Goal: Task Accomplishment & Management: Use online tool/utility

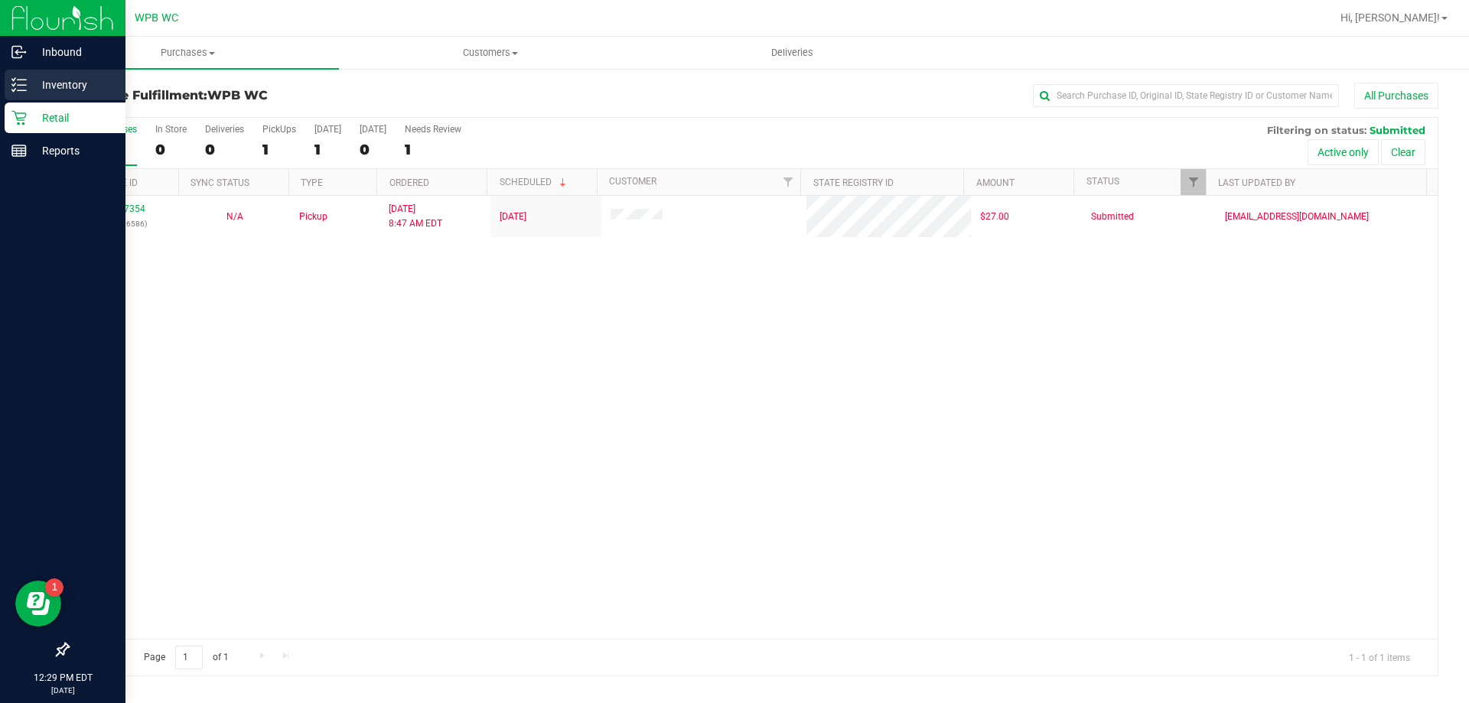
click at [93, 102] on link "Inventory" at bounding box center [62, 86] width 125 height 33
click at [64, 80] on p "Inventory" at bounding box center [73, 85] width 92 height 18
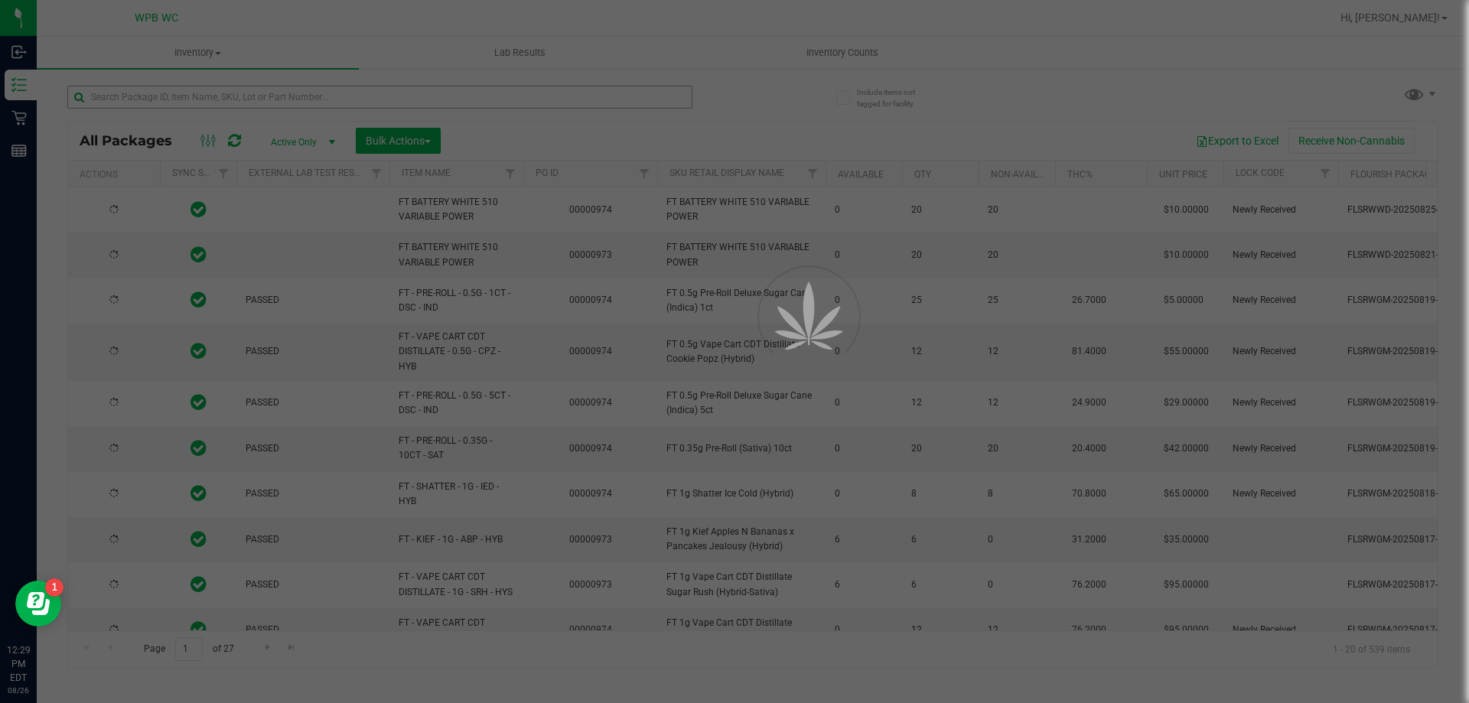
click at [255, 96] on div at bounding box center [734, 351] width 1469 height 703
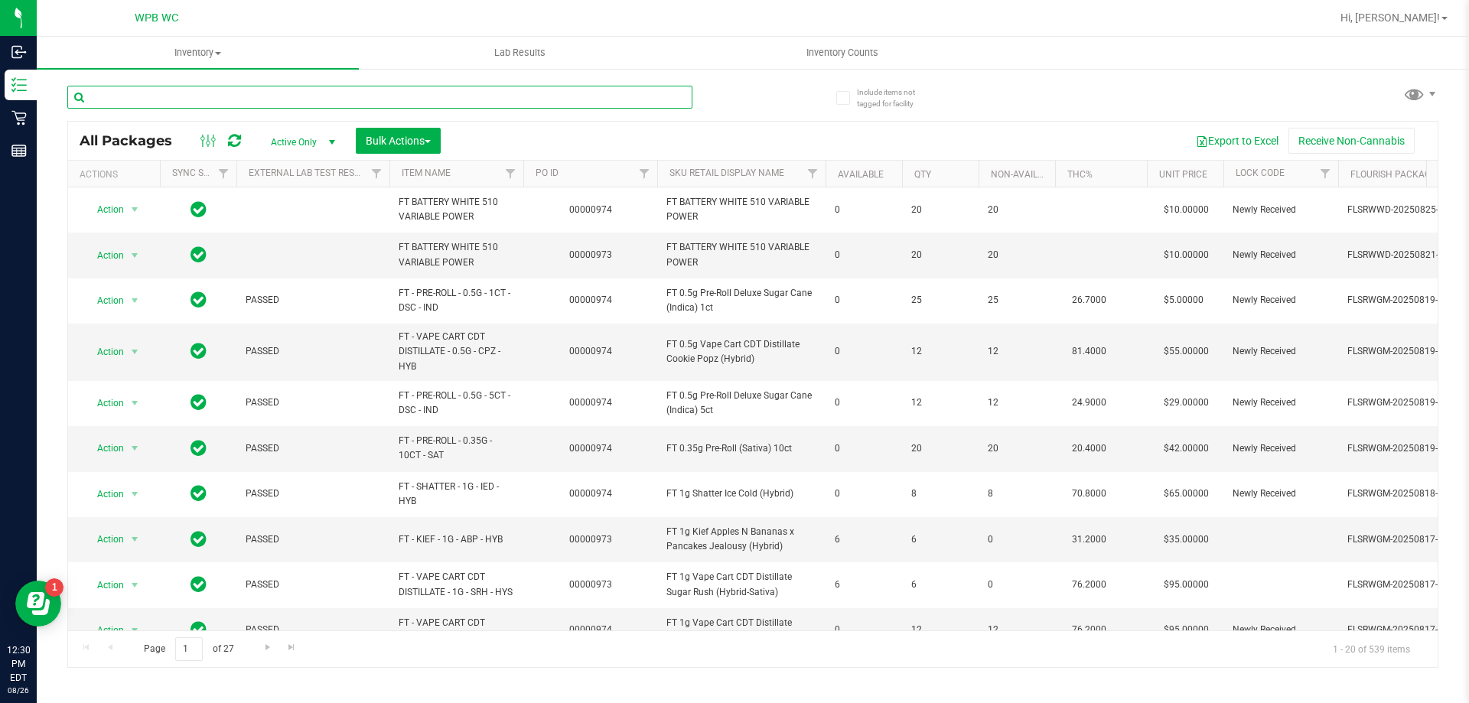
click at [252, 93] on input "text" at bounding box center [379, 97] width 625 height 23
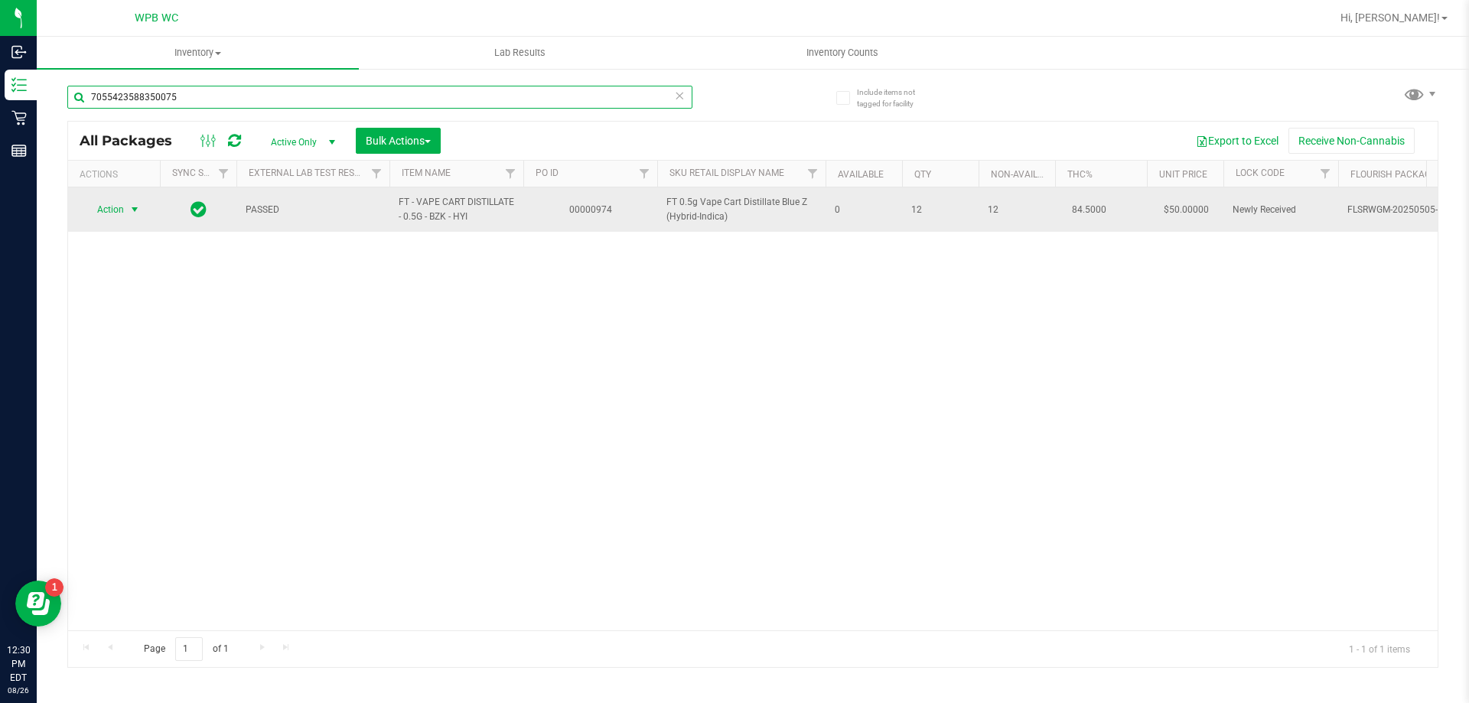
type input "7055423588350075"
click at [122, 208] on span "Action" at bounding box center [103, 209] width 41 height 21
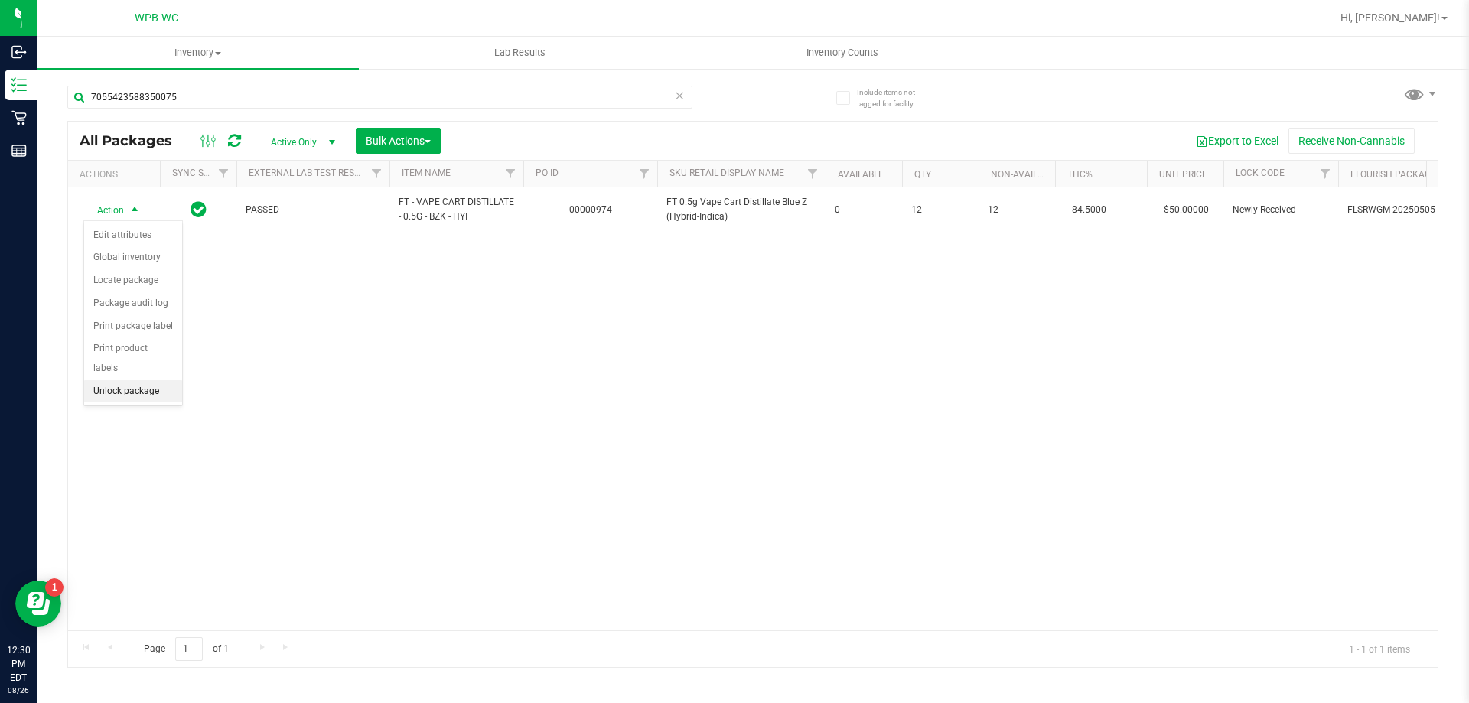
click at [118, 380] on li "Unlock package" at bounding box center [133, 391] width 98 height 23
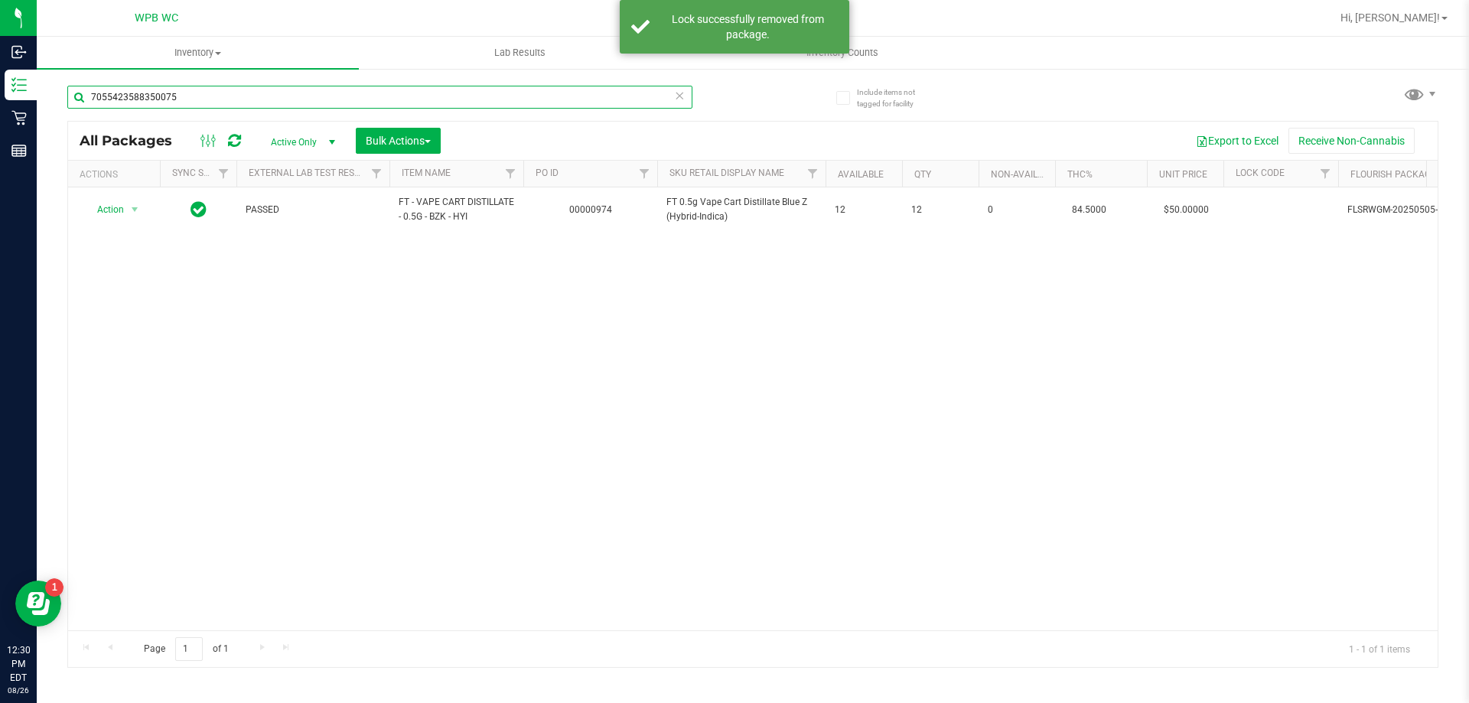
click at [256, 98] on input "7055423588350075" at bounding box center [379, 97] width 625 height 23
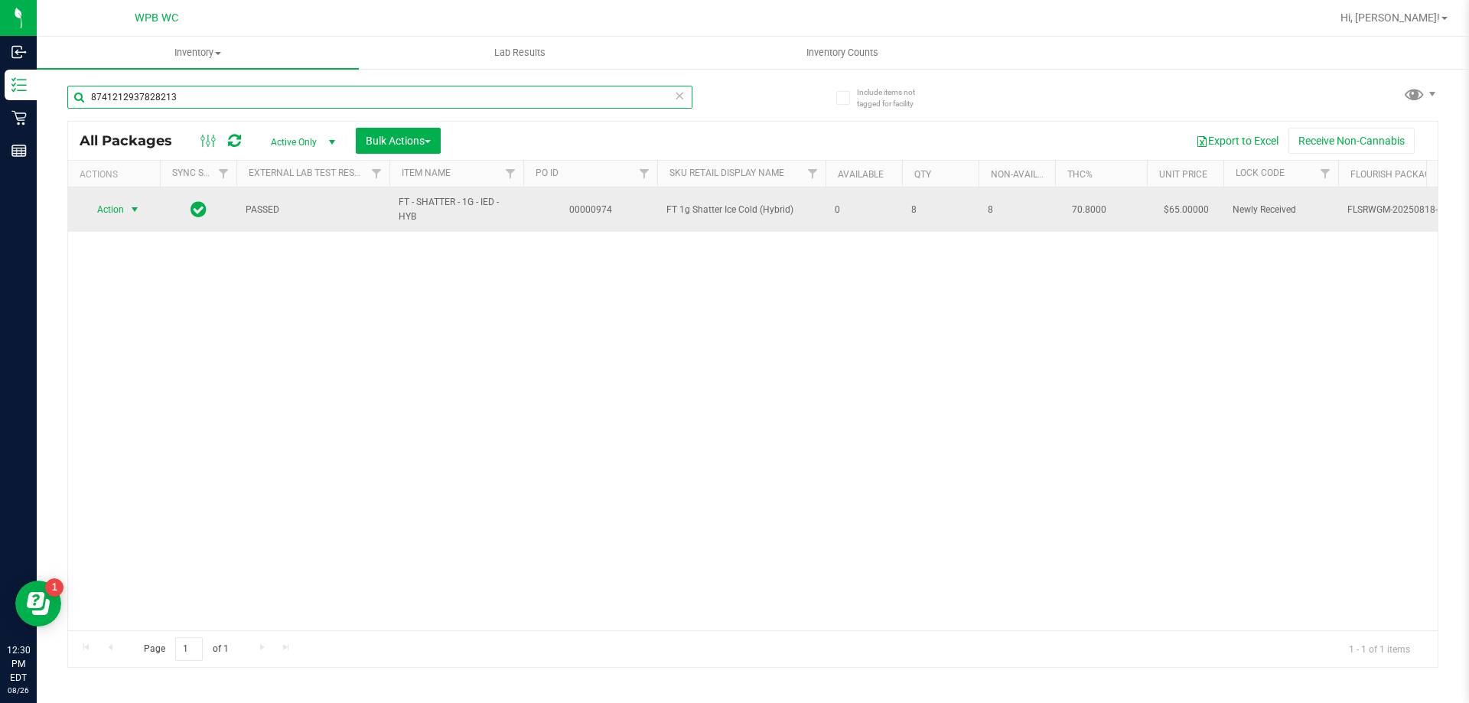
type input "8741212937828213"
click at [100, 207] on span "Action" at bounding box center [103, 209] width 41 height 21
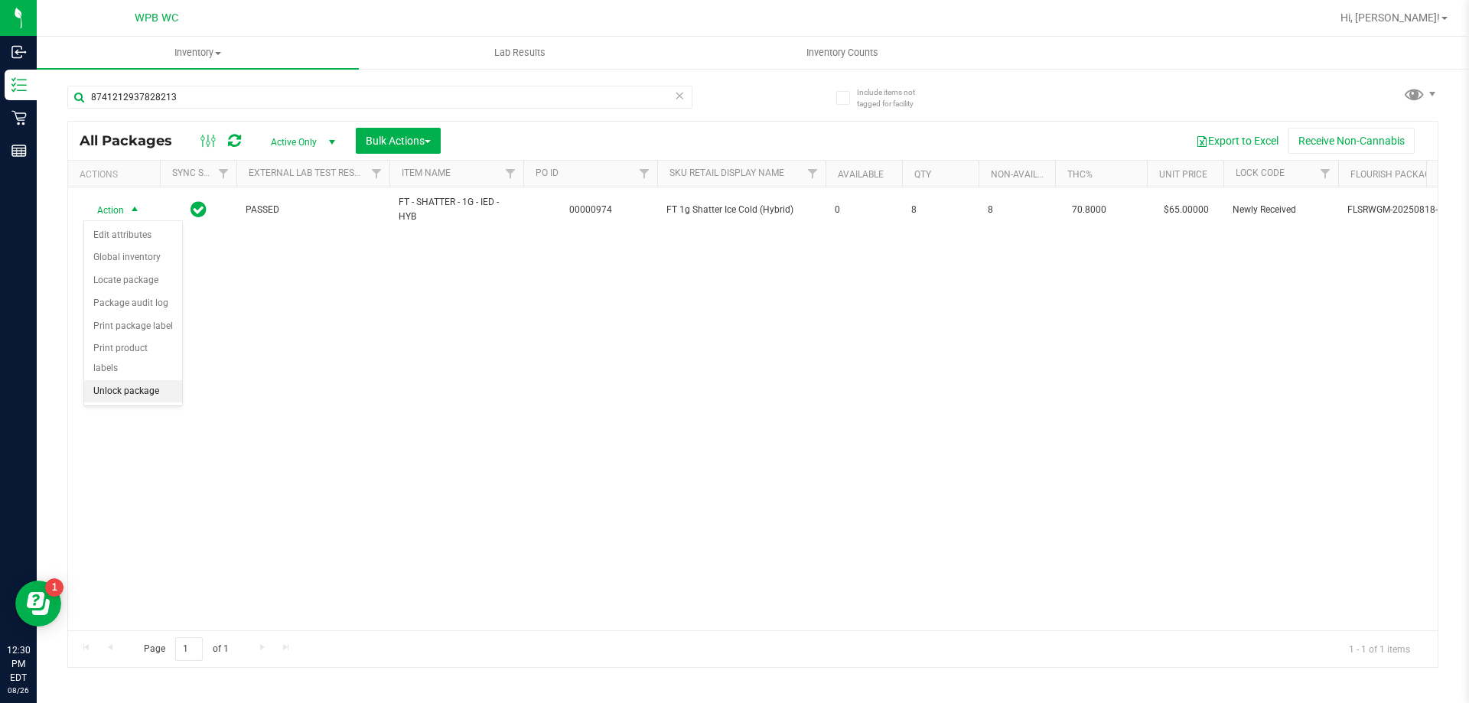
click at [122, 383] on li "Unlock package" at bounding box center [133, 391] width 98 height 23
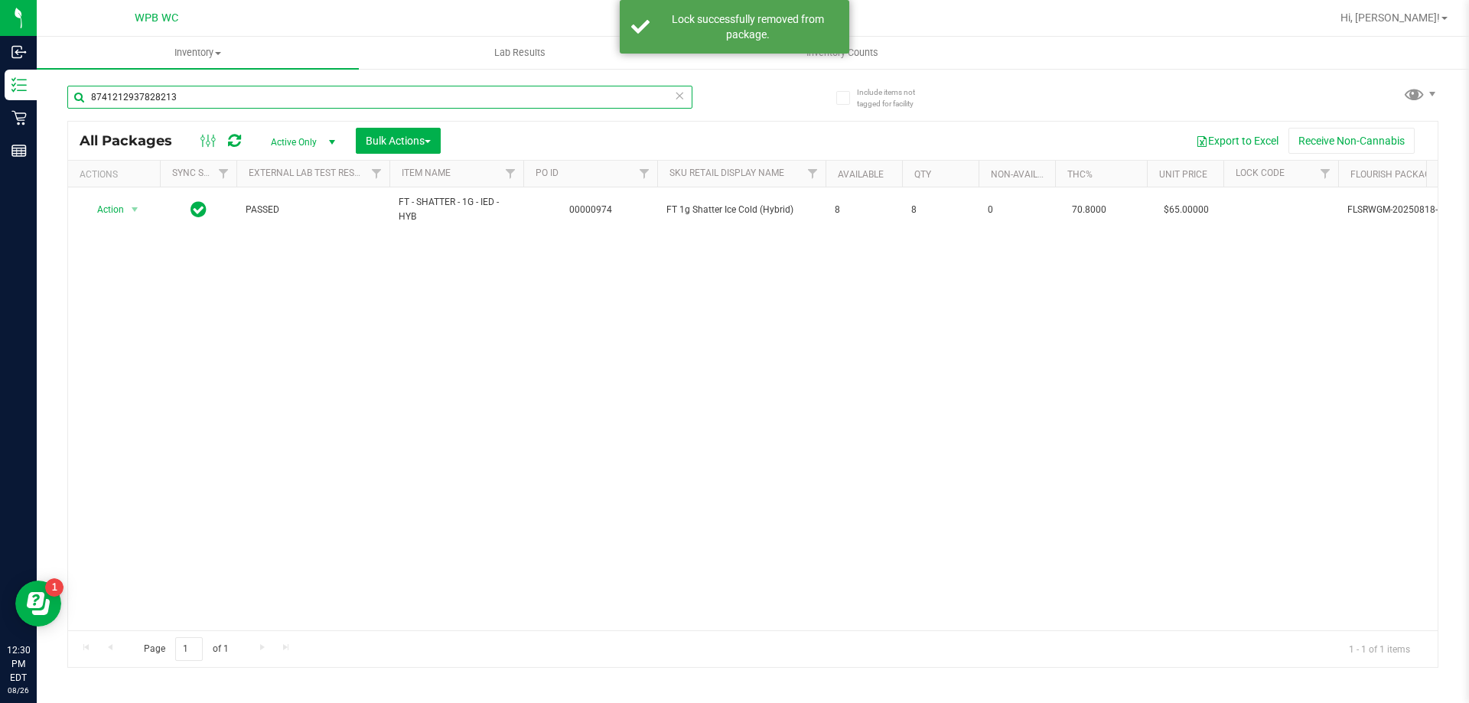
click at [204, 102] on input "8741212937828213" at bounding box center [379, 97] width 625 height 23
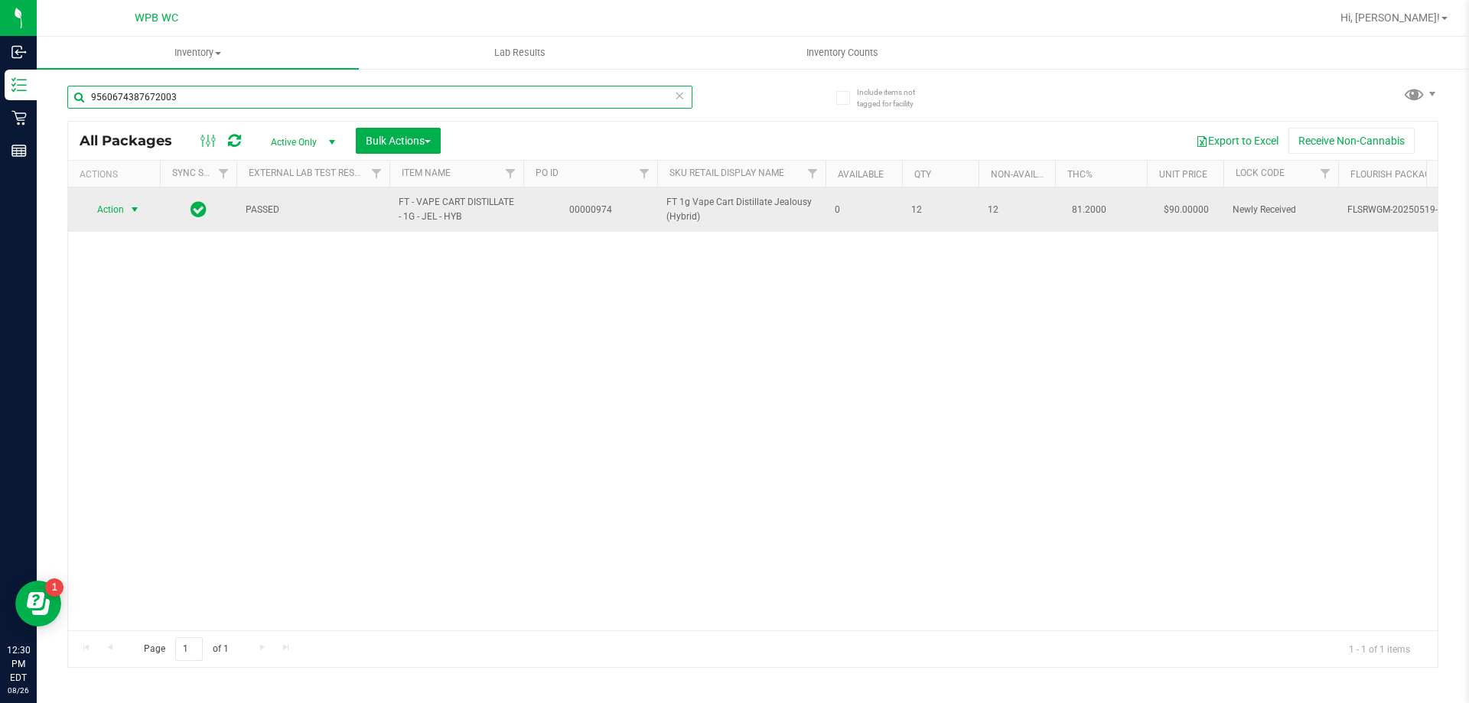
type input "9560674387672003"
click at [112, 210] on span "Action" at bounding box center [103, 209] width 41 height 21
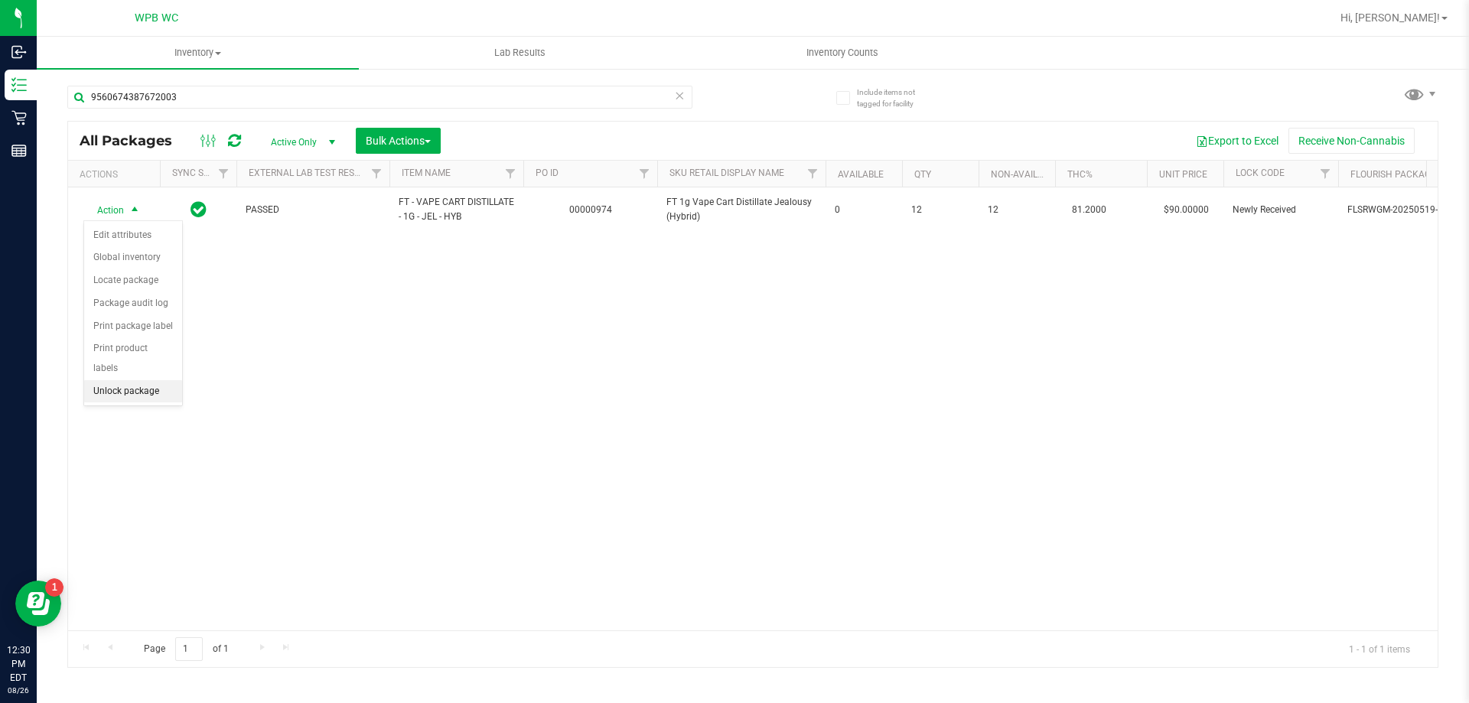
click at [122, 380] on li "Unlock package" at bounding box center [133, 391] width 98 height 23
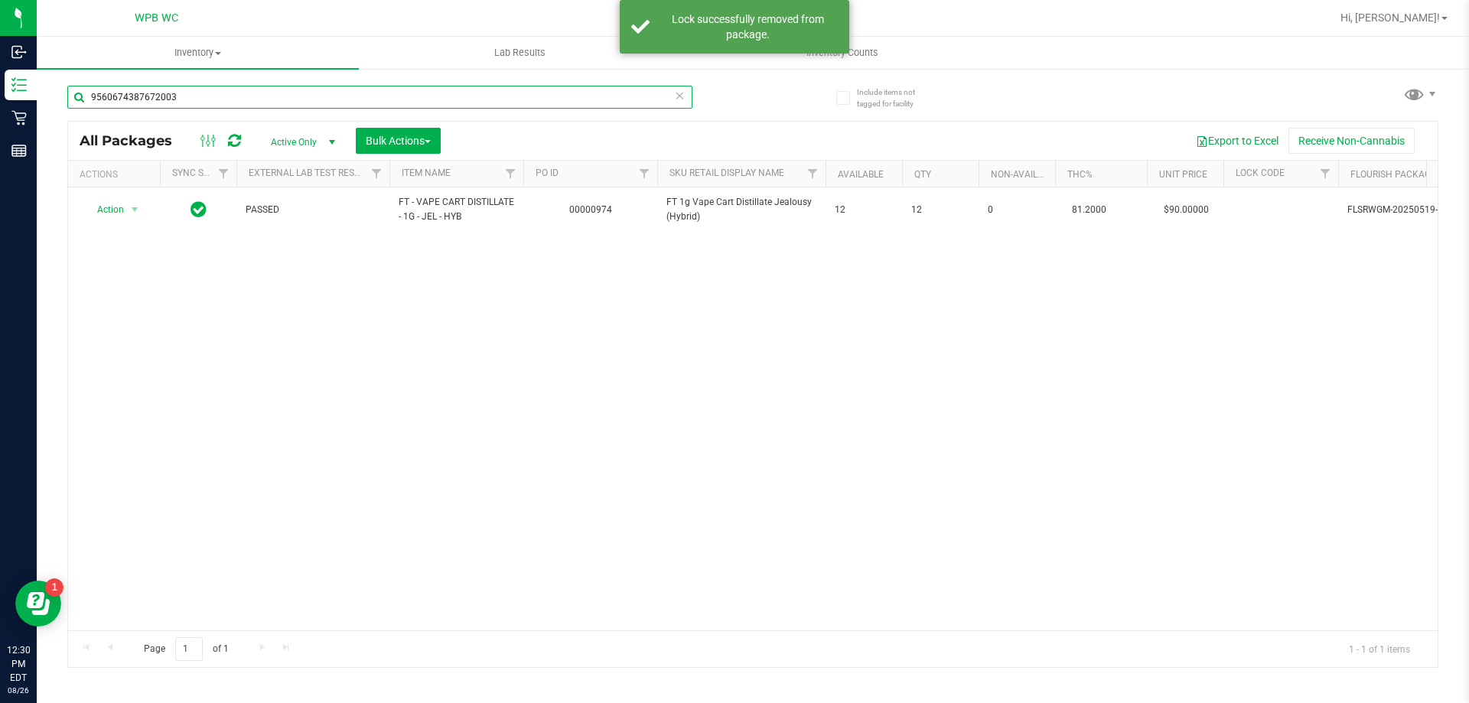
click at [200, 101] on input "9560674387672003" at bounding box center [379, 97] width 625 height 23
click at [201, 101] on input "9560674387672003" at bounding box center [379, 97] width 625 height 23
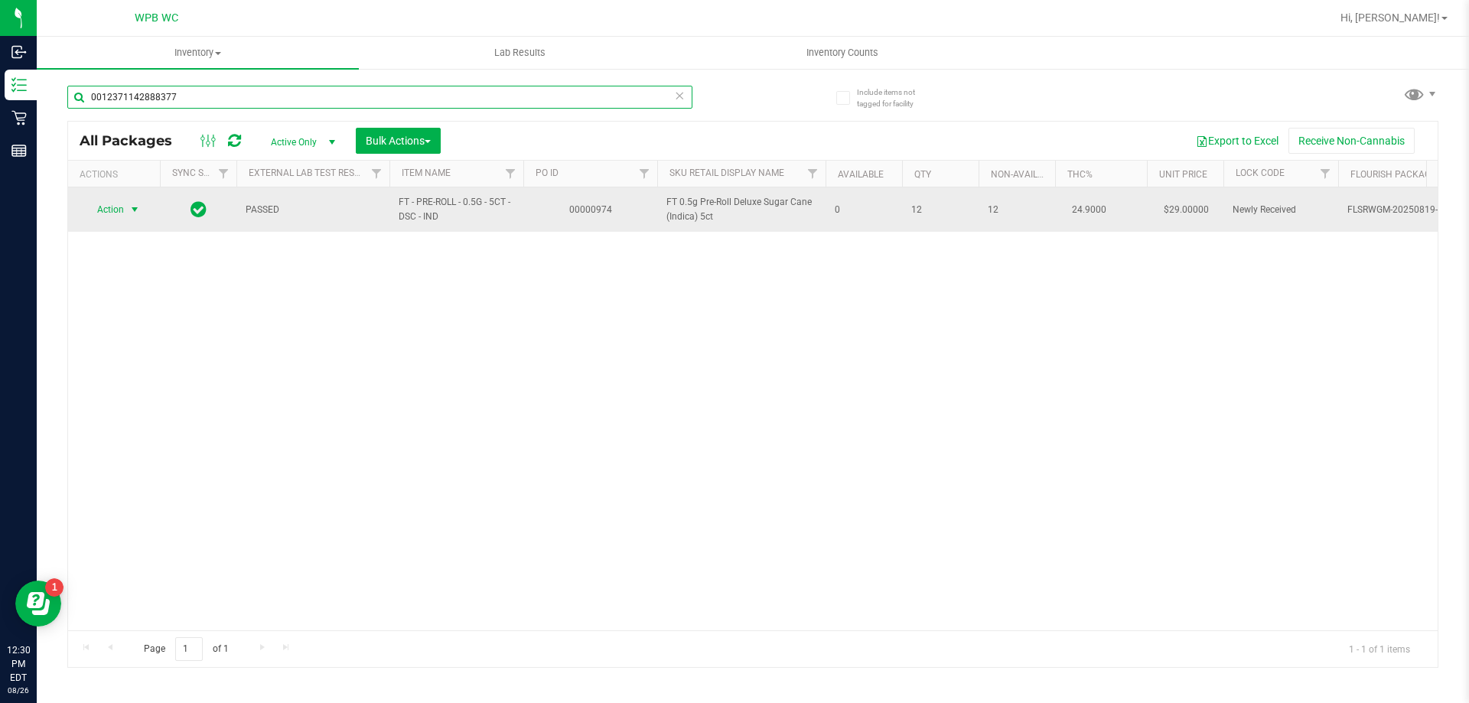
type input "0012371142888377"
click at [140, 210] on span "select" at bounding box center [135, 210] width 12 height 12
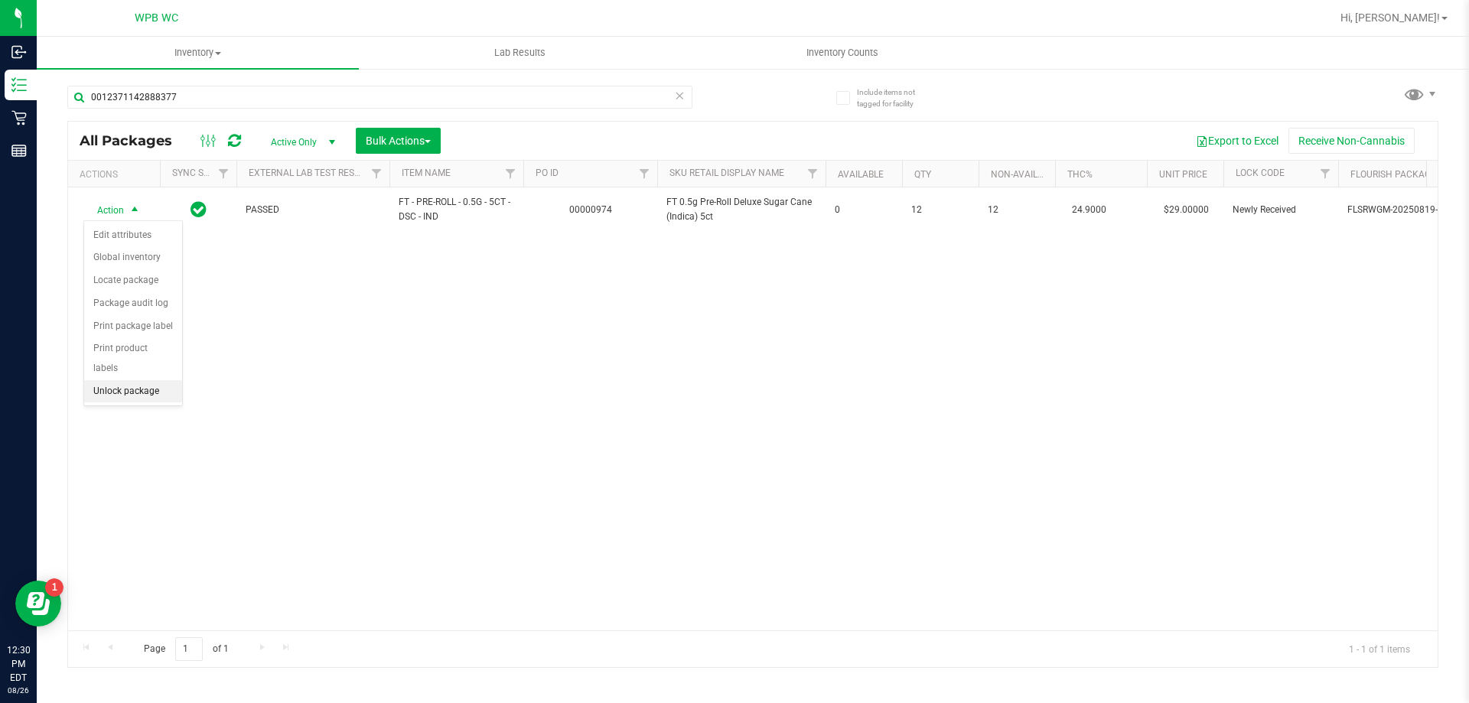
click at [127, 380] on li "Unlock package" at bounding box center [133, 391] width 98 height 23
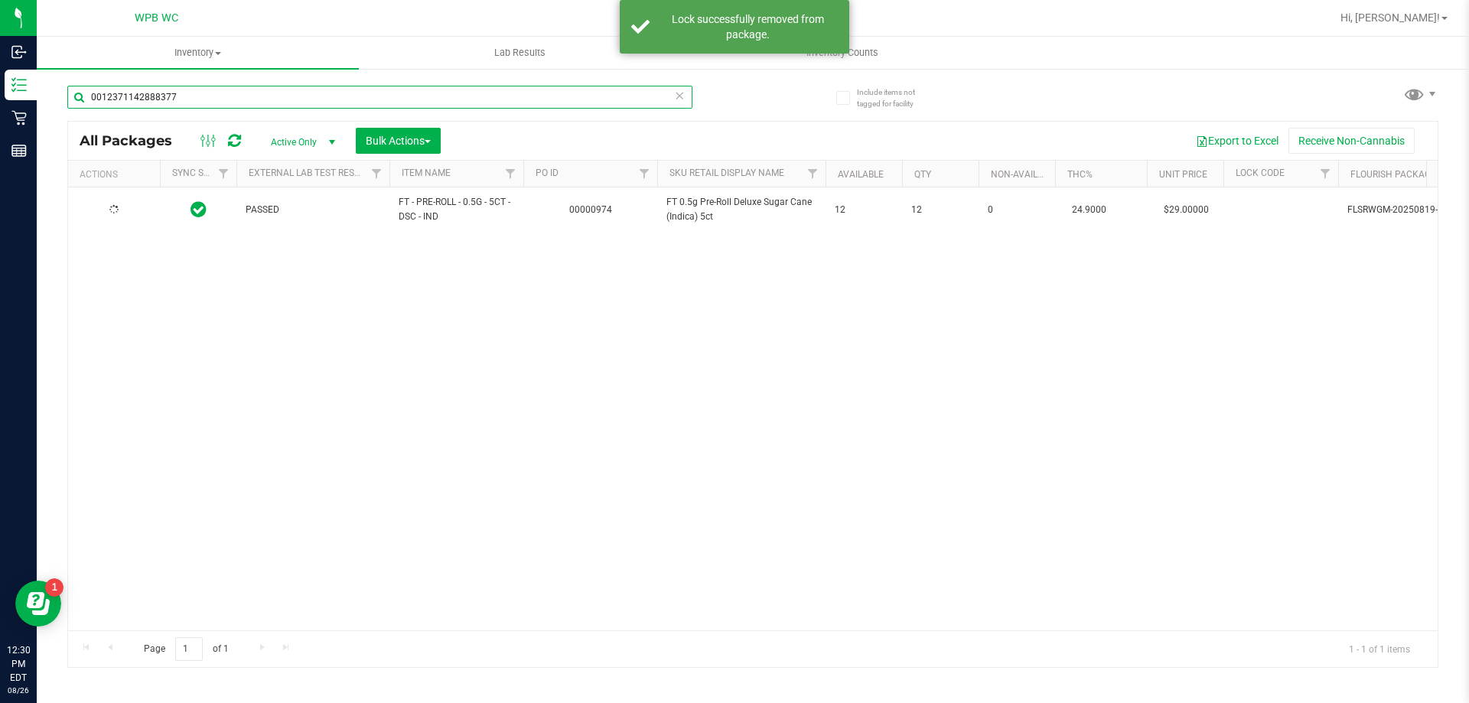
click at [308, 99] on input "0012371142888377" at bounding box center [379, 97] width 625 height 23
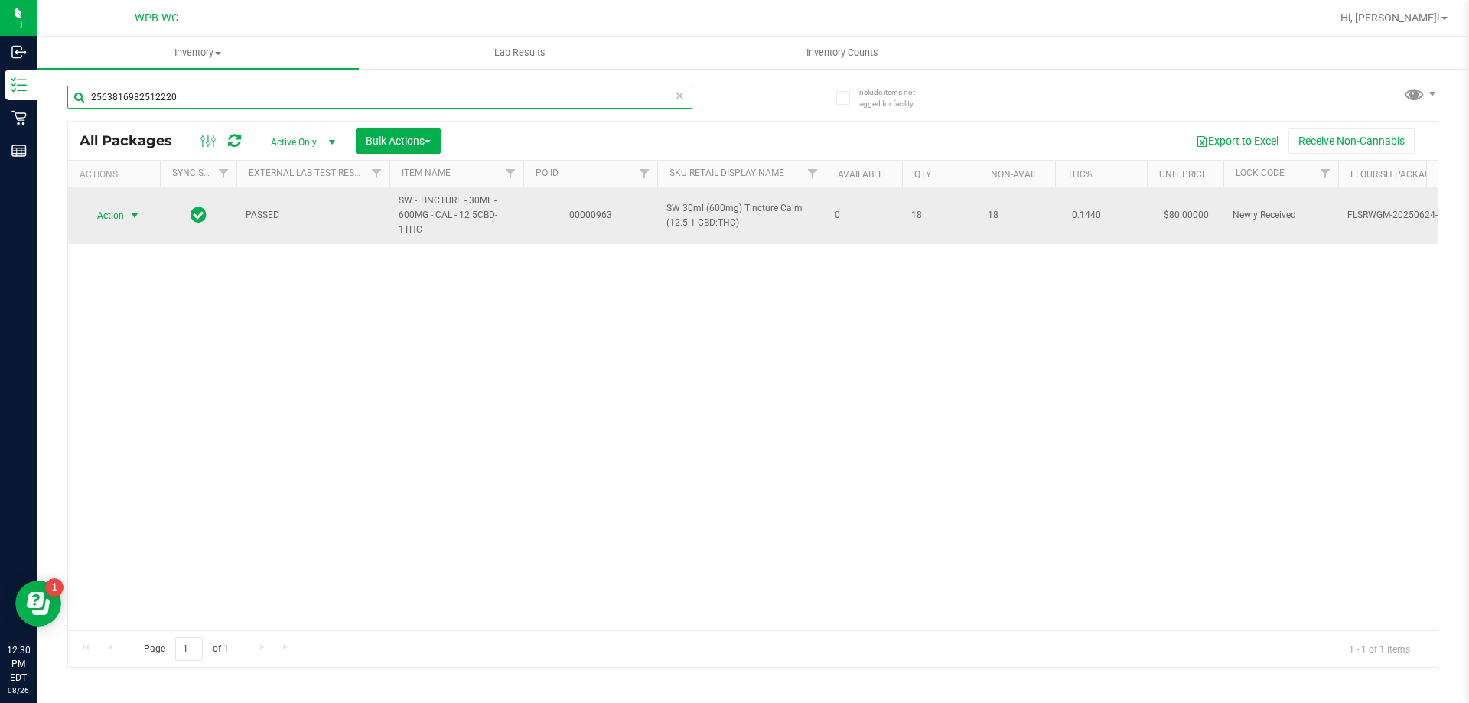
type input "2563816982512220"
click at [130, 220] on span "select" at bounding box center [135, 216] width 12 height 12
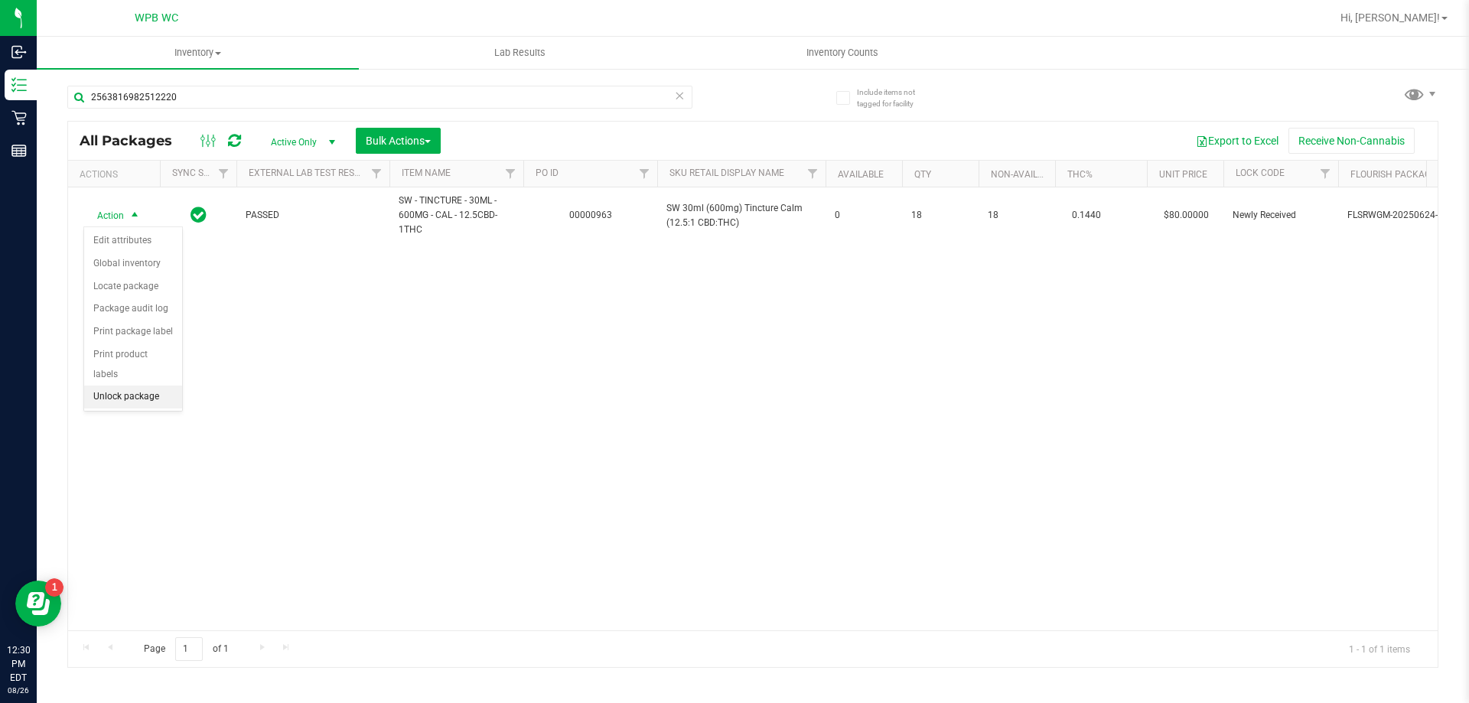
click at [124, 386] on li "Unlock package" at bounding box center [133, 397] width 98 height 23
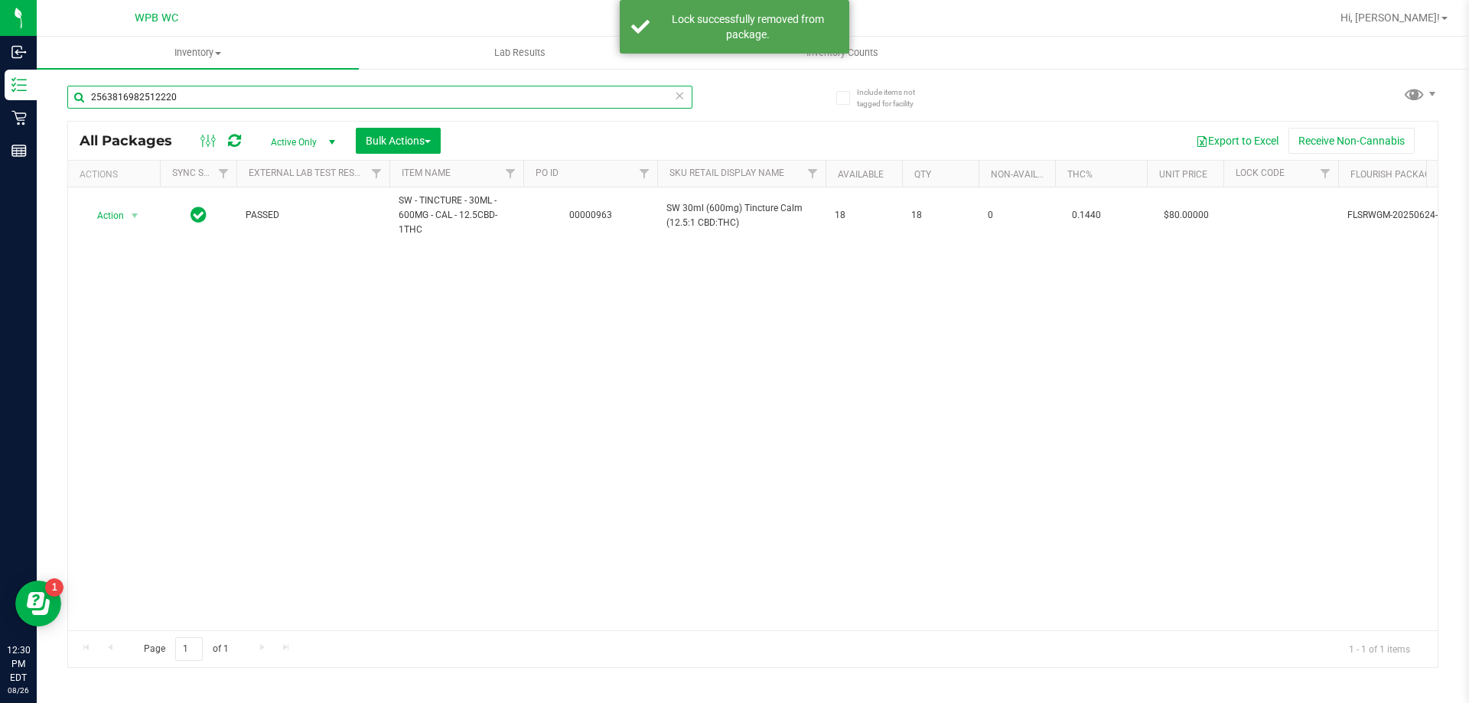
click at [200, 90] on input "2563816982512220" at bounding box center [379, 97] width 625 height 23
click at [201, 90] on input "2563816982512220" at bounding box center [379, 97] width 625 height 23
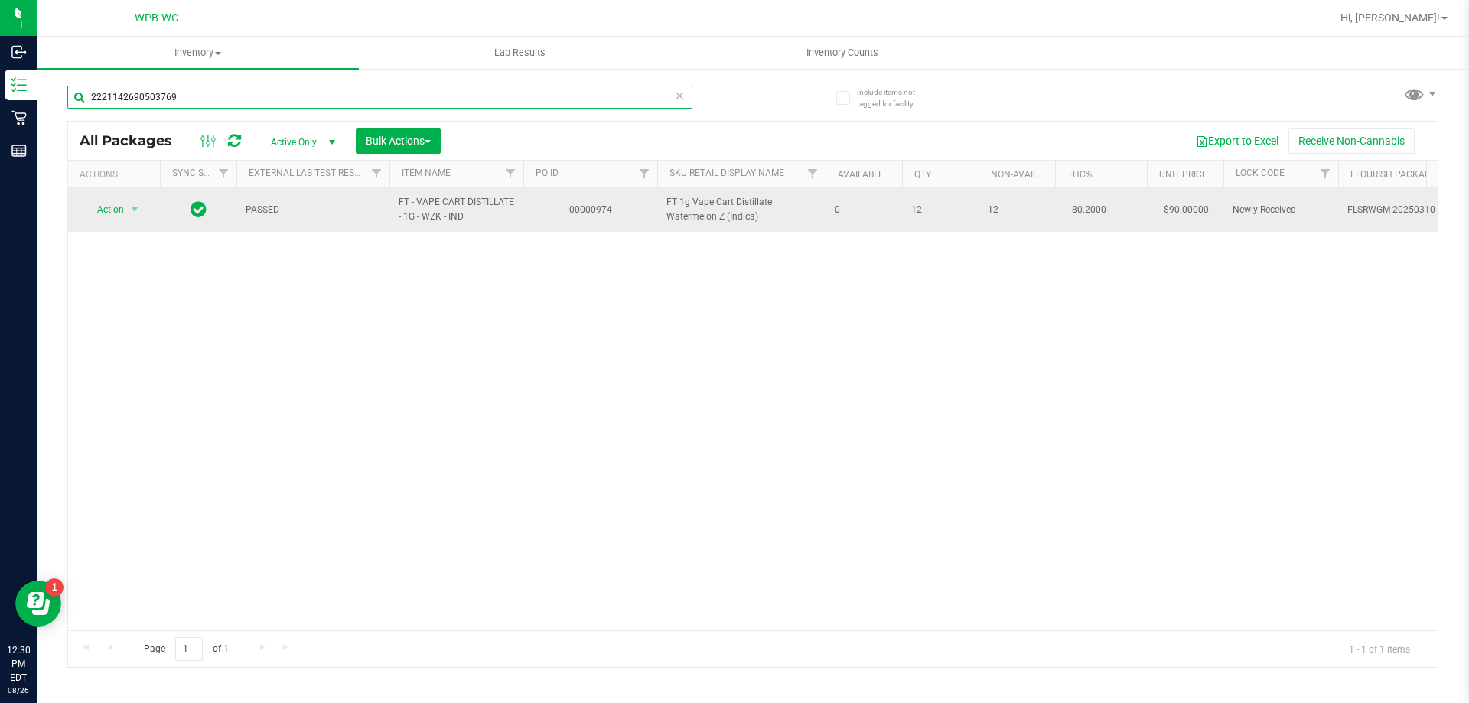
type input "2221142690503769"
click at [114, 216] on span "Action" at bounding box center [103, 209] width 41 height 21
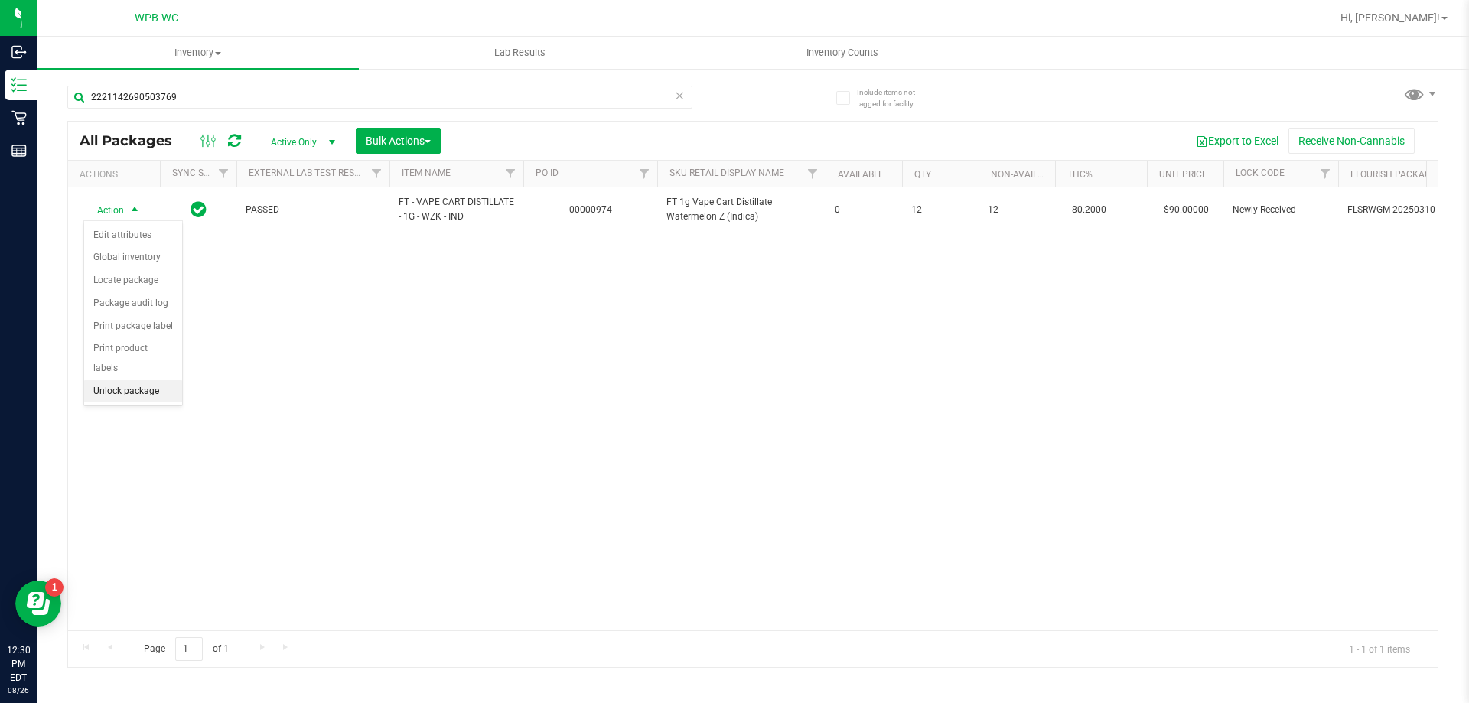
click at [113, 380] on li "Unlock package" at bounding box center [133, 391] width 98 height 23
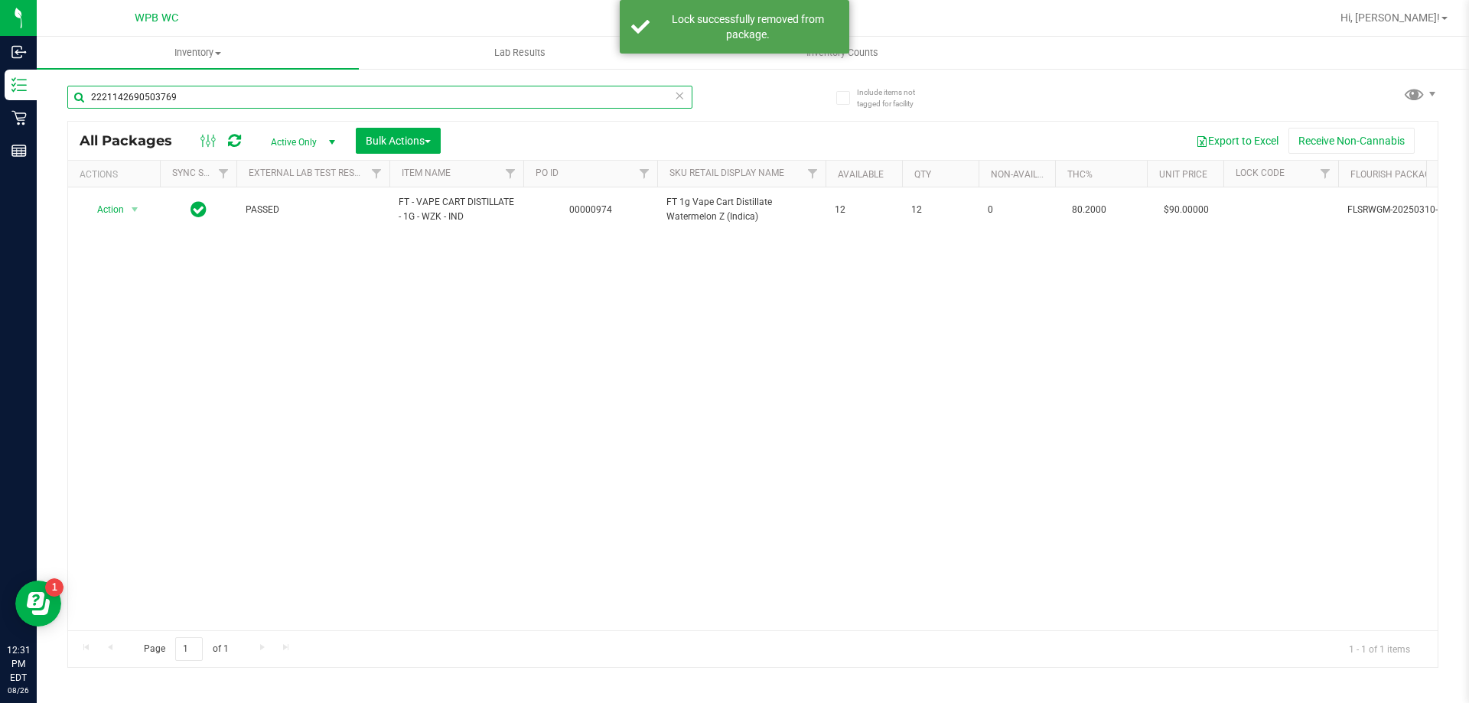
click at [275, 98] on input "2221142690503769" at bounding box center [379, 97] width 625 height 23
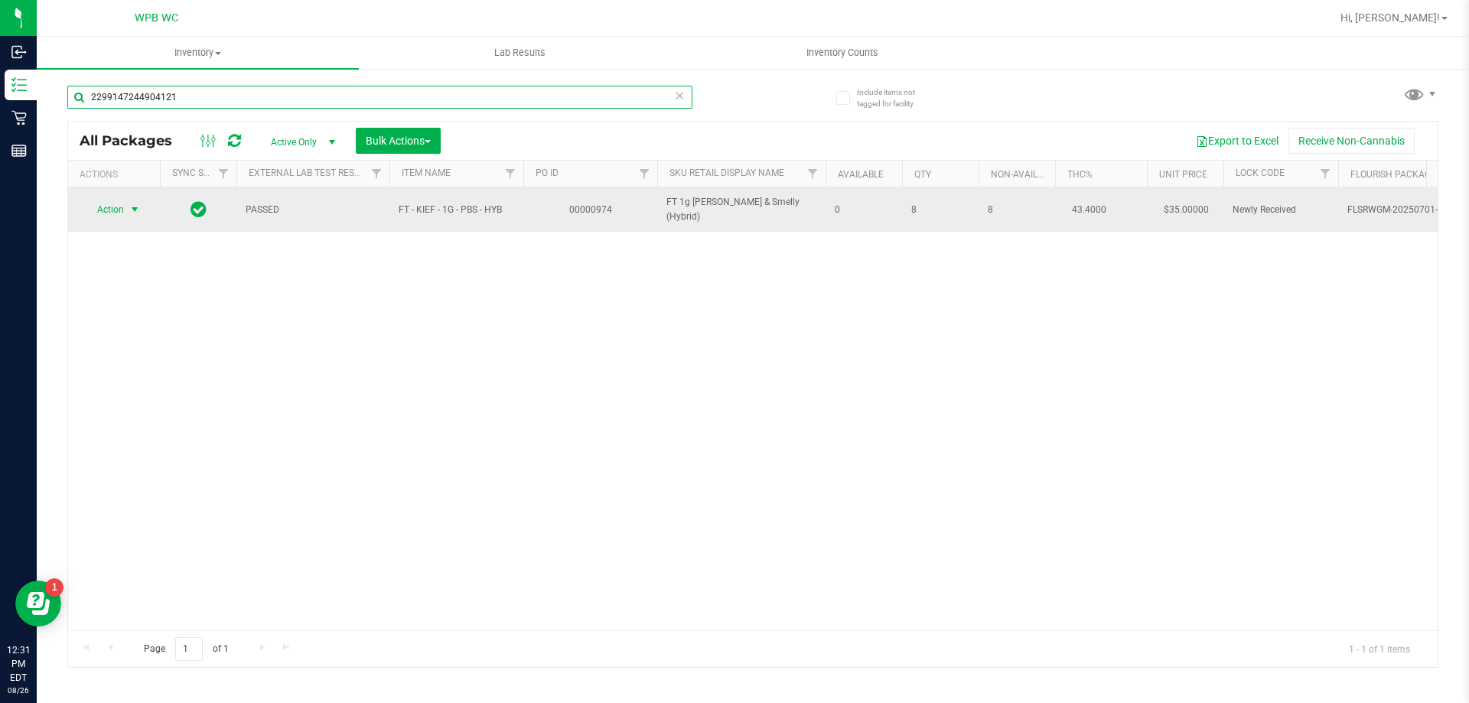
type input "2299147244904121"
click at [111, 210] on span "Action" at bounding box center [103, 209] width 41 height 21
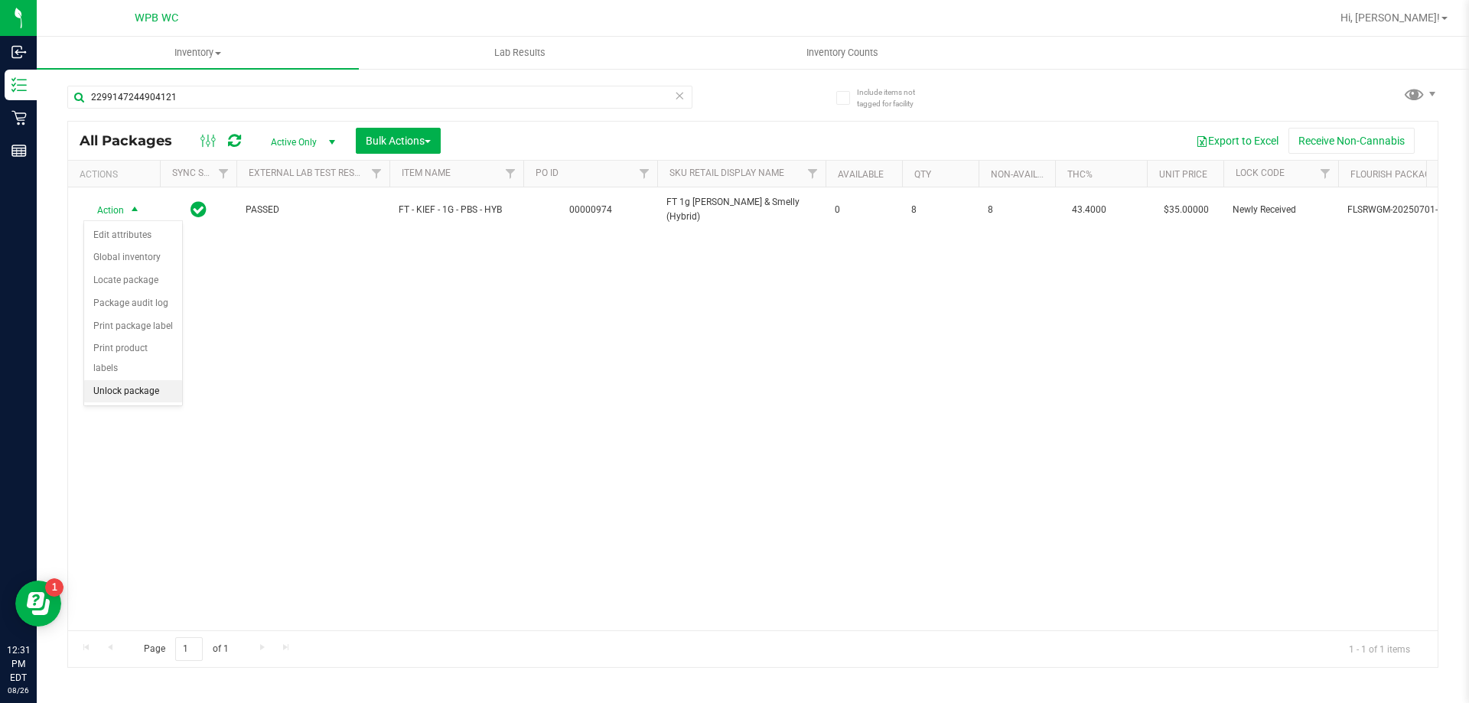
click at [117, 380] on li "Unlock package" at bounding box center [133, 391] width 98 height 23
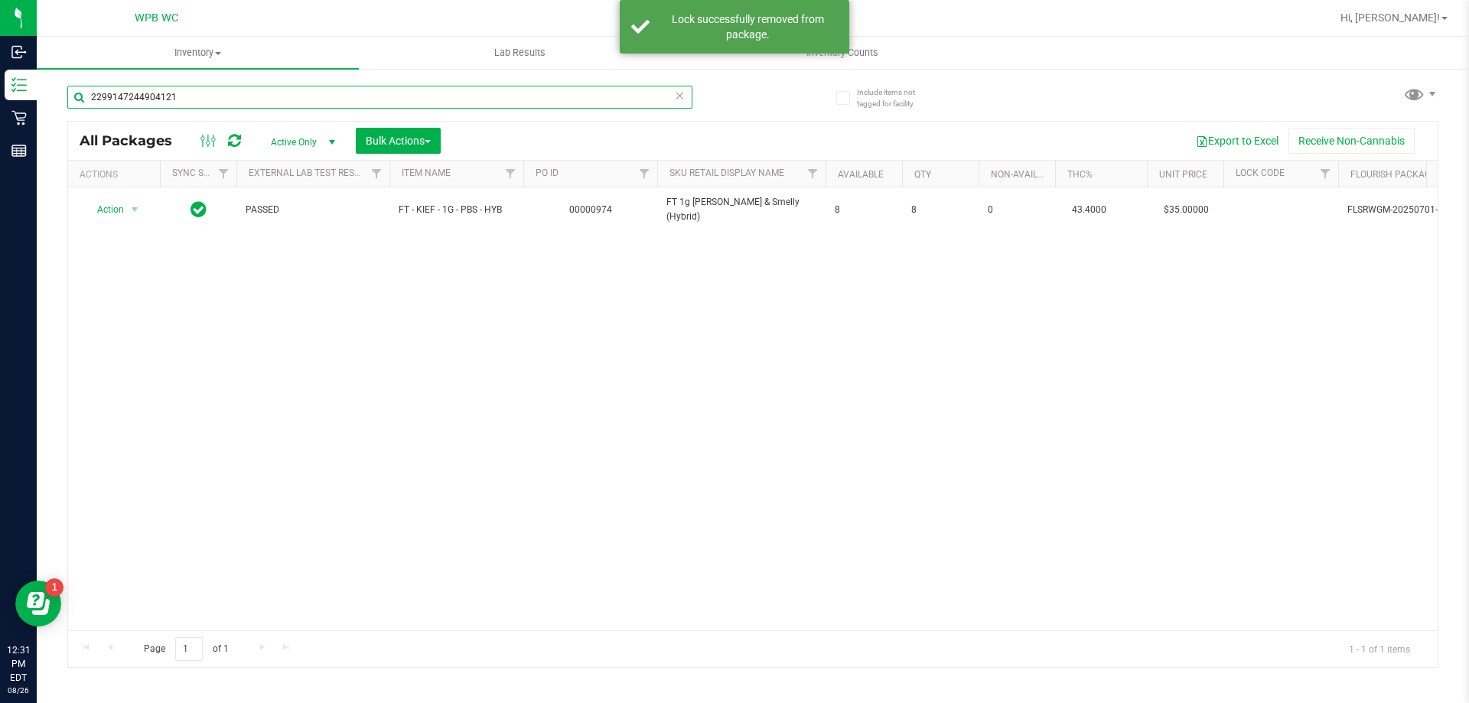
click at [203, 91] on input "2299147244904121" at bounding box center [379, 97] width 625 height 23
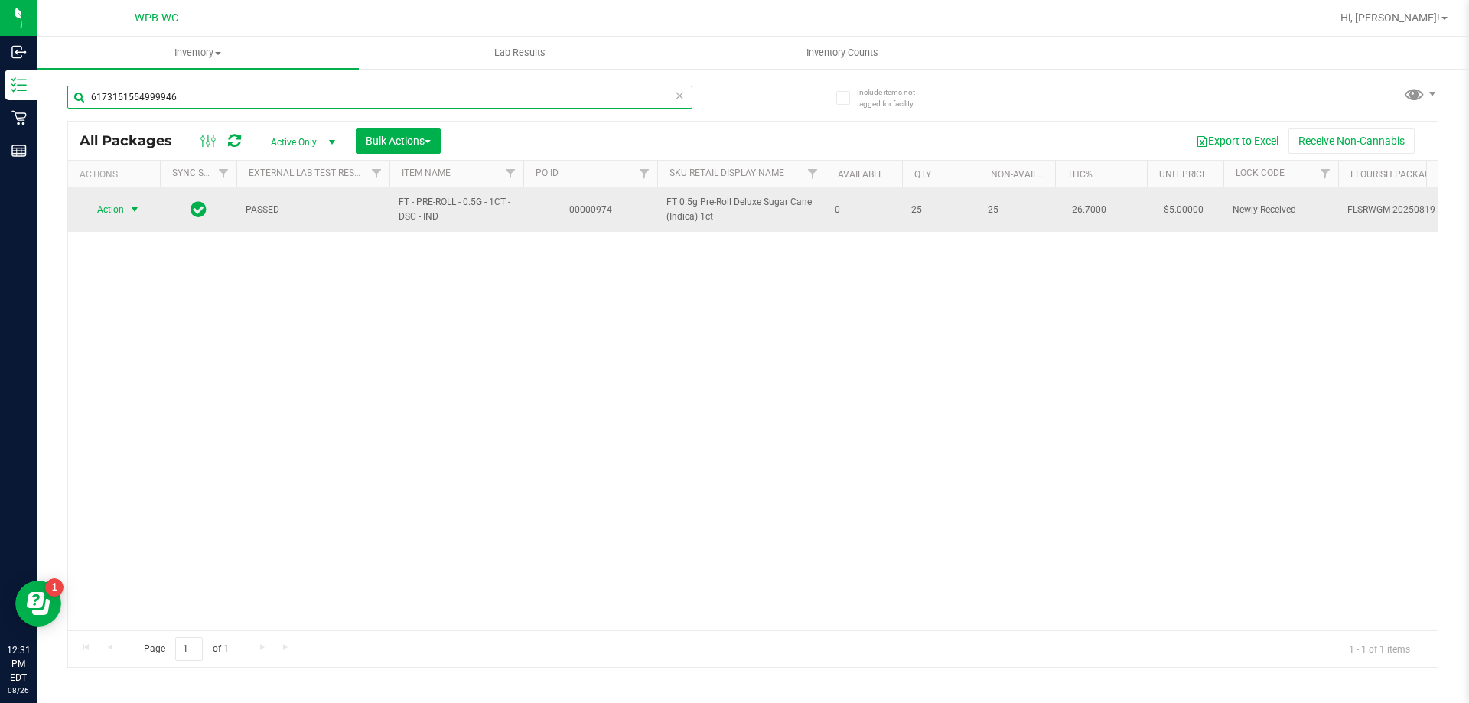
type input "6173151554999946"
click at [127, 206] on span "select" at bounding box center [134, 209] width 19 height 21
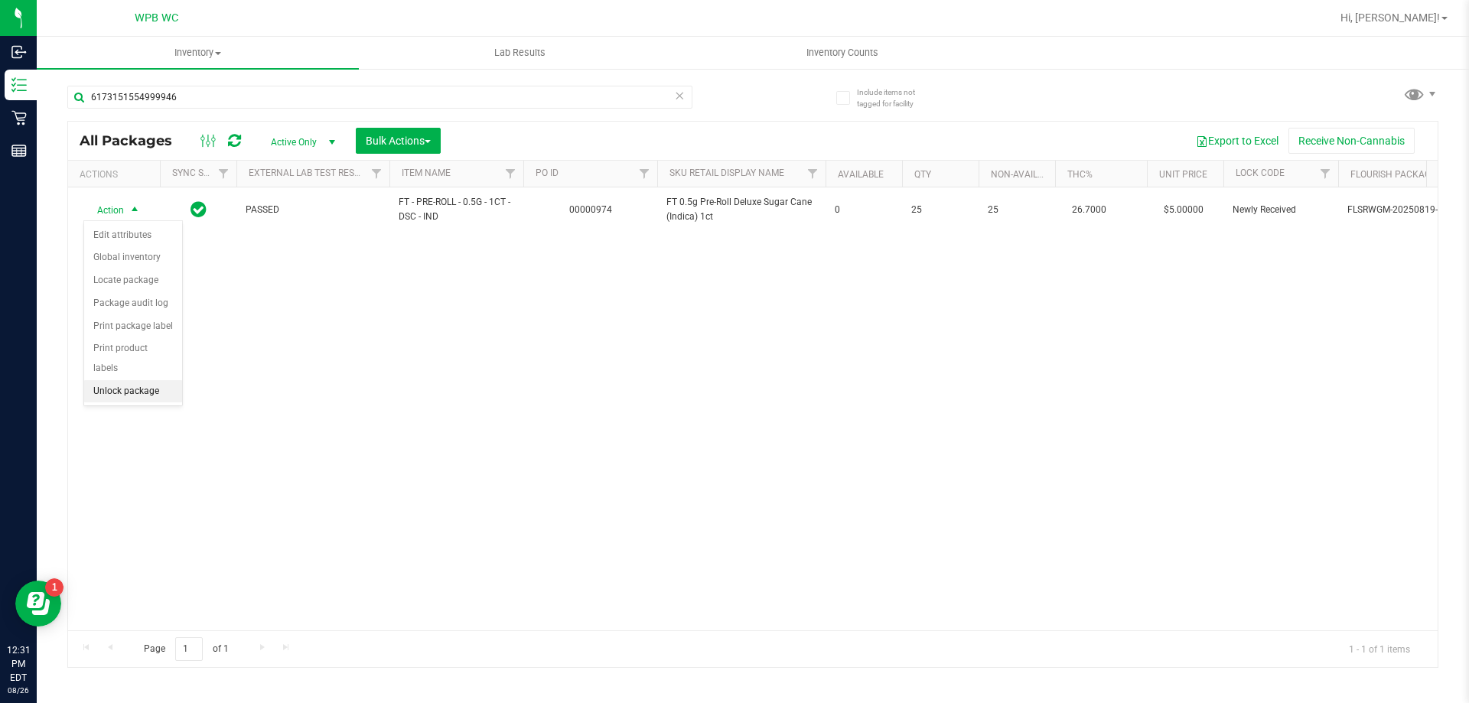
click at [129, 382] on li "Unlock package" at bounding box center [133, 391] width 98 height 23
click at [417, 385] on div "Action Action Create package Edit attributes Global inventory Locate package Lo…" at bounding box center [752, 408] width 1369 height 443
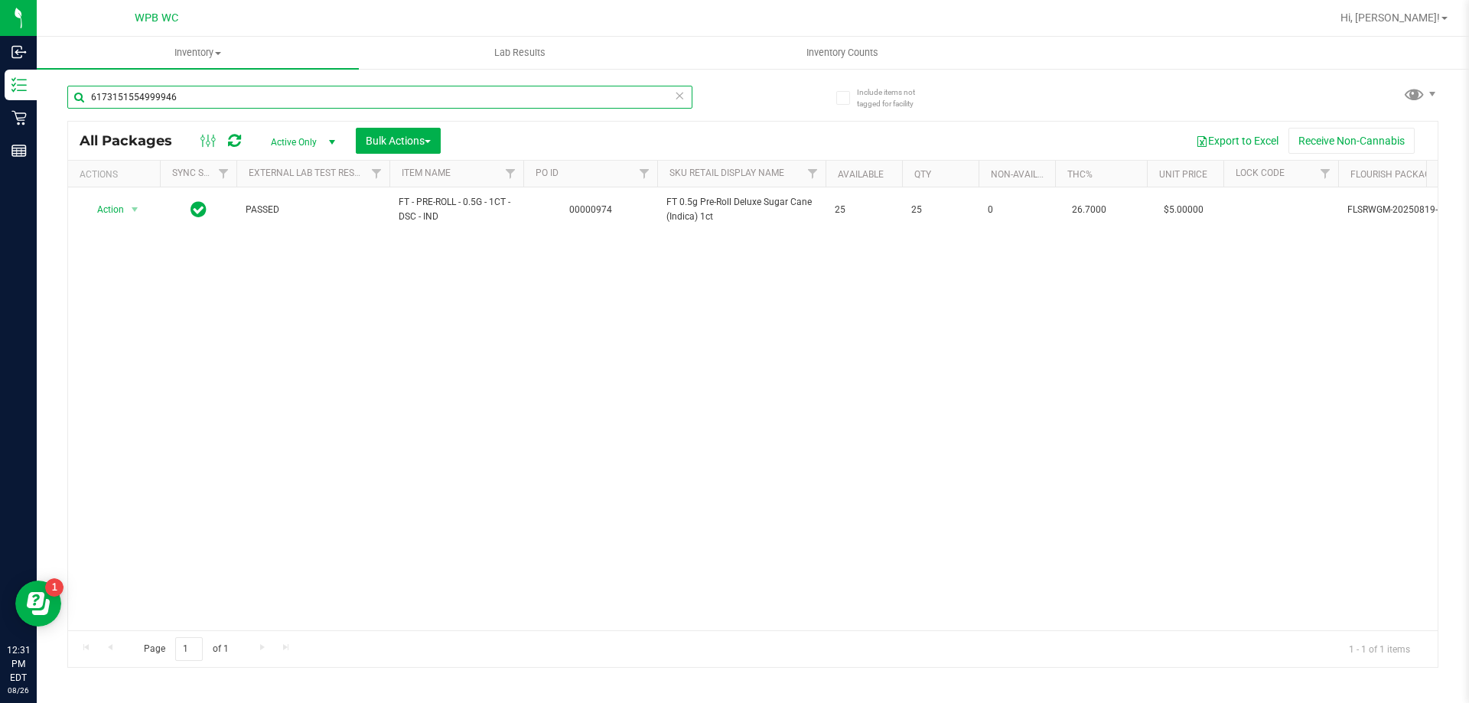
click at [239, 99] on input "6173151554999946" at bounding box center [379, 97] width 625 height 23
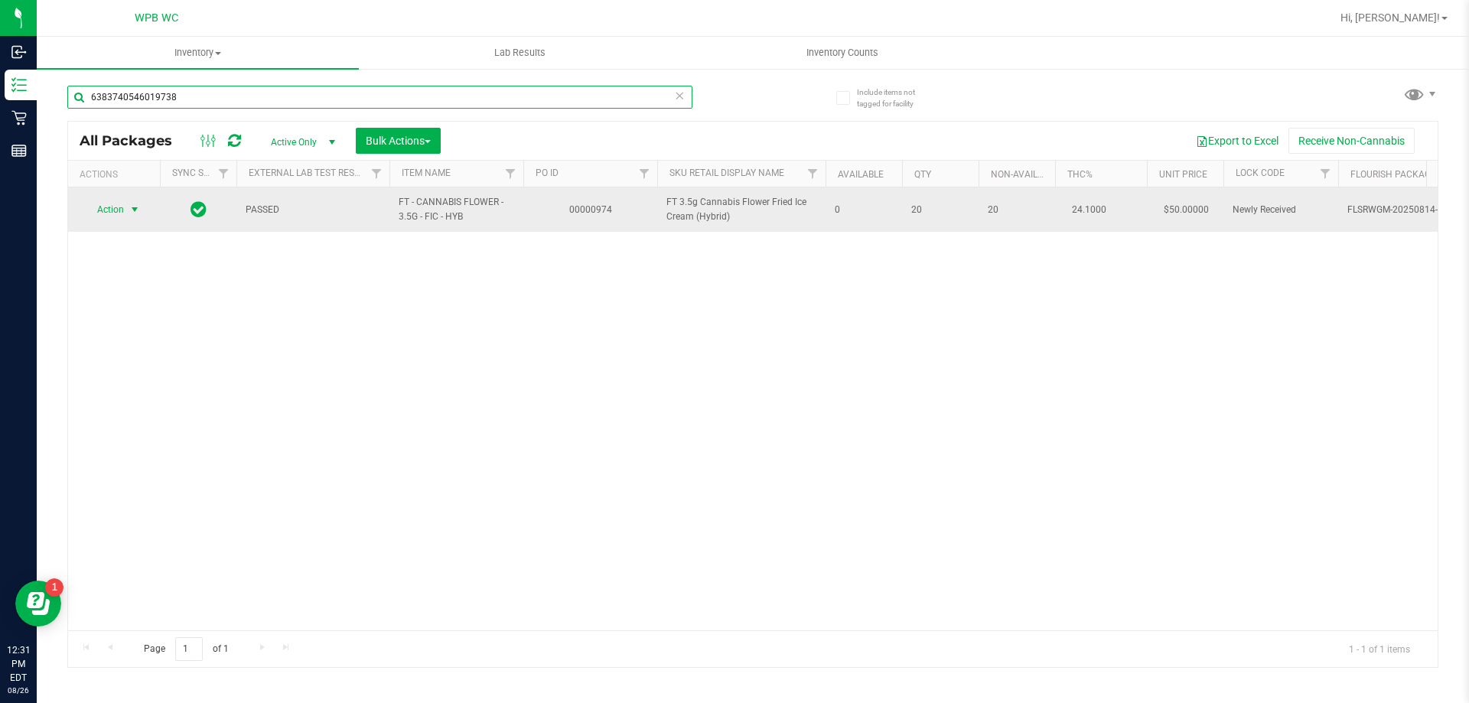
type input "6383740546019738"
click at [116, 217] on span "Action" at bounding box center [103, 209] width 41 height 21
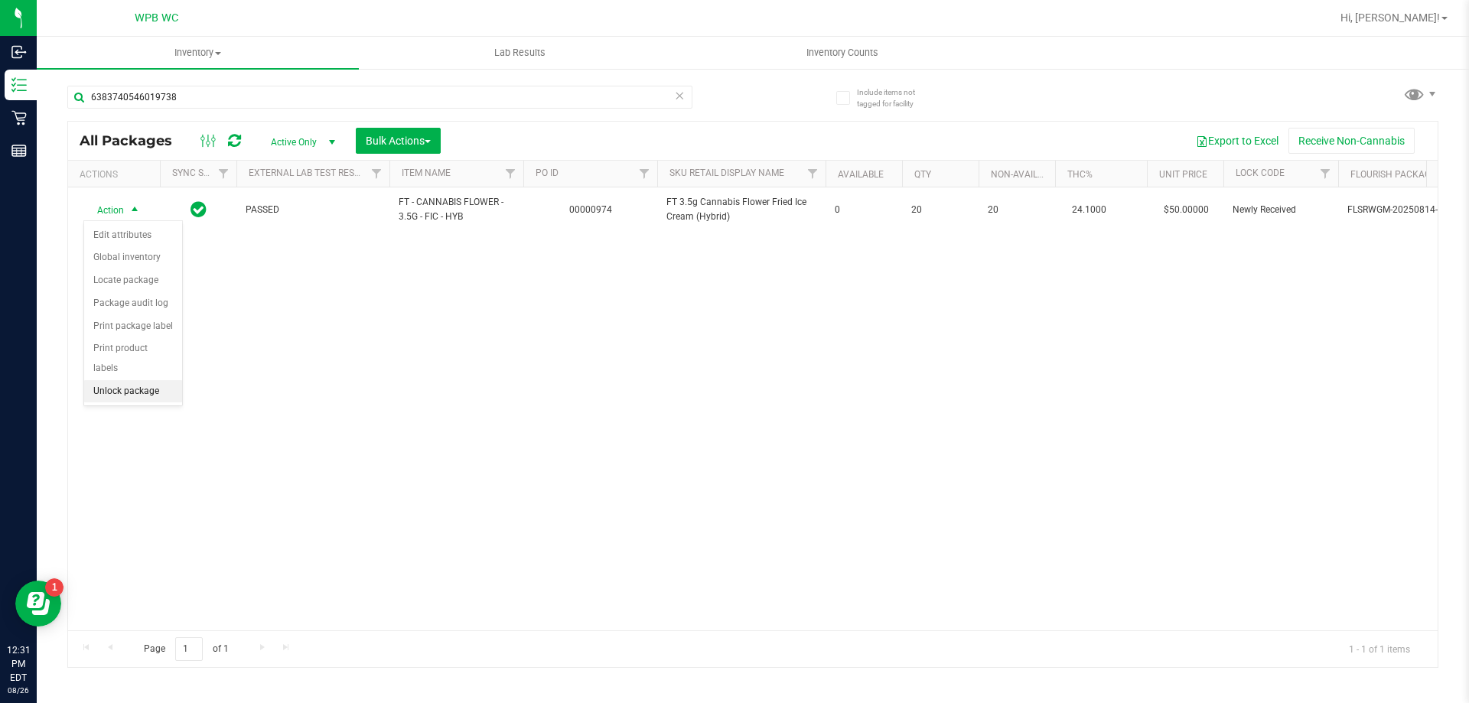
click at [126, 380] on li "Unlock package" at bounding box center [133, 391] width 98 height 23
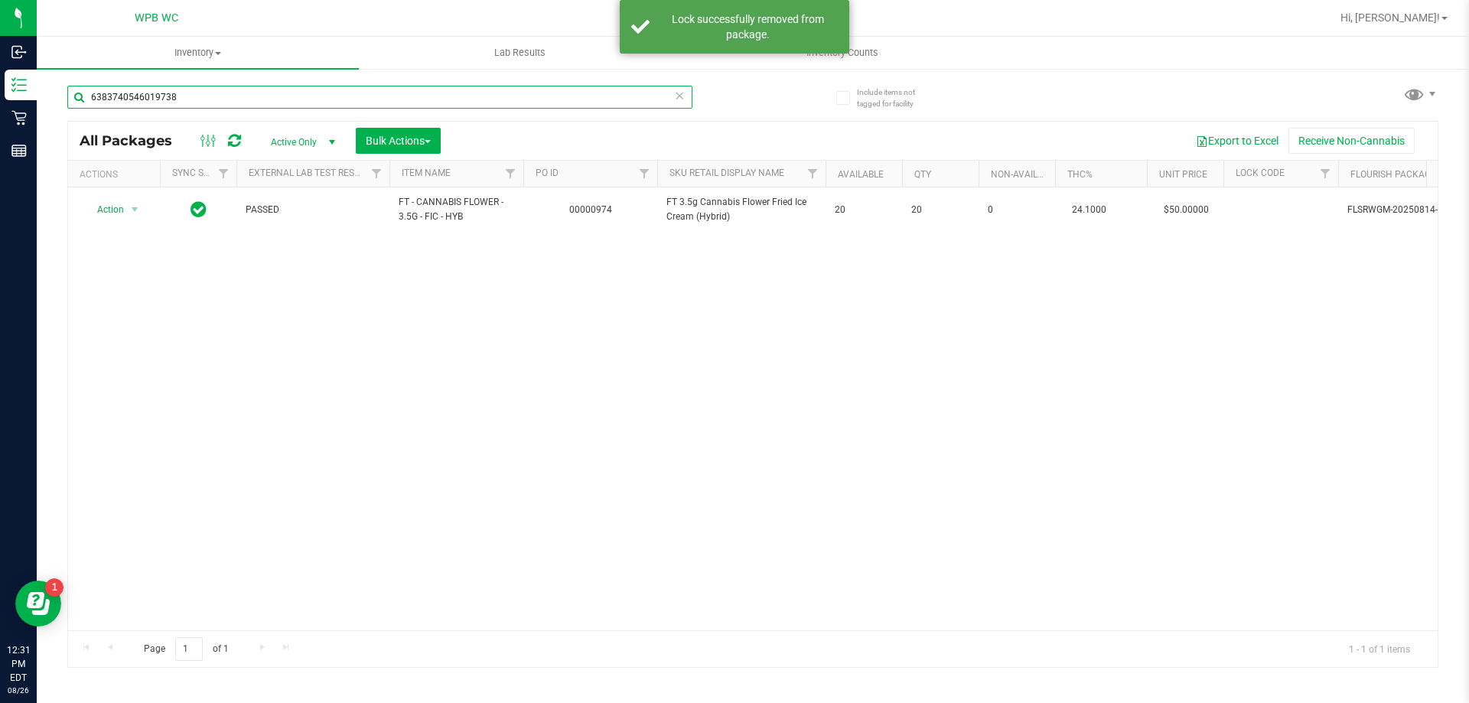
click at [232, 102] on input "6383740546019738" at bounding box center [379, 97] width 625 height 23
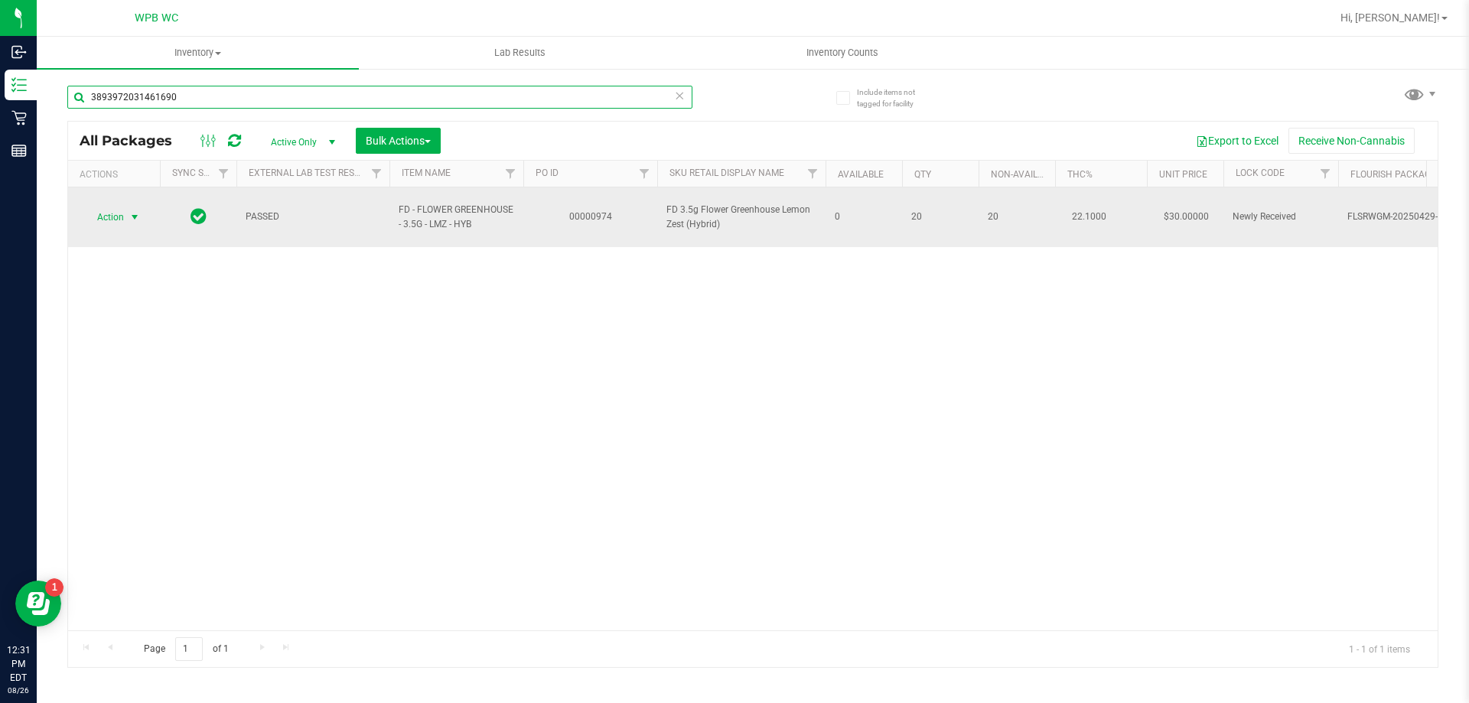
type input "3893972031461690"
click at [142, 213] on span "select" at bounding box center [134, 217] width 19 height 21
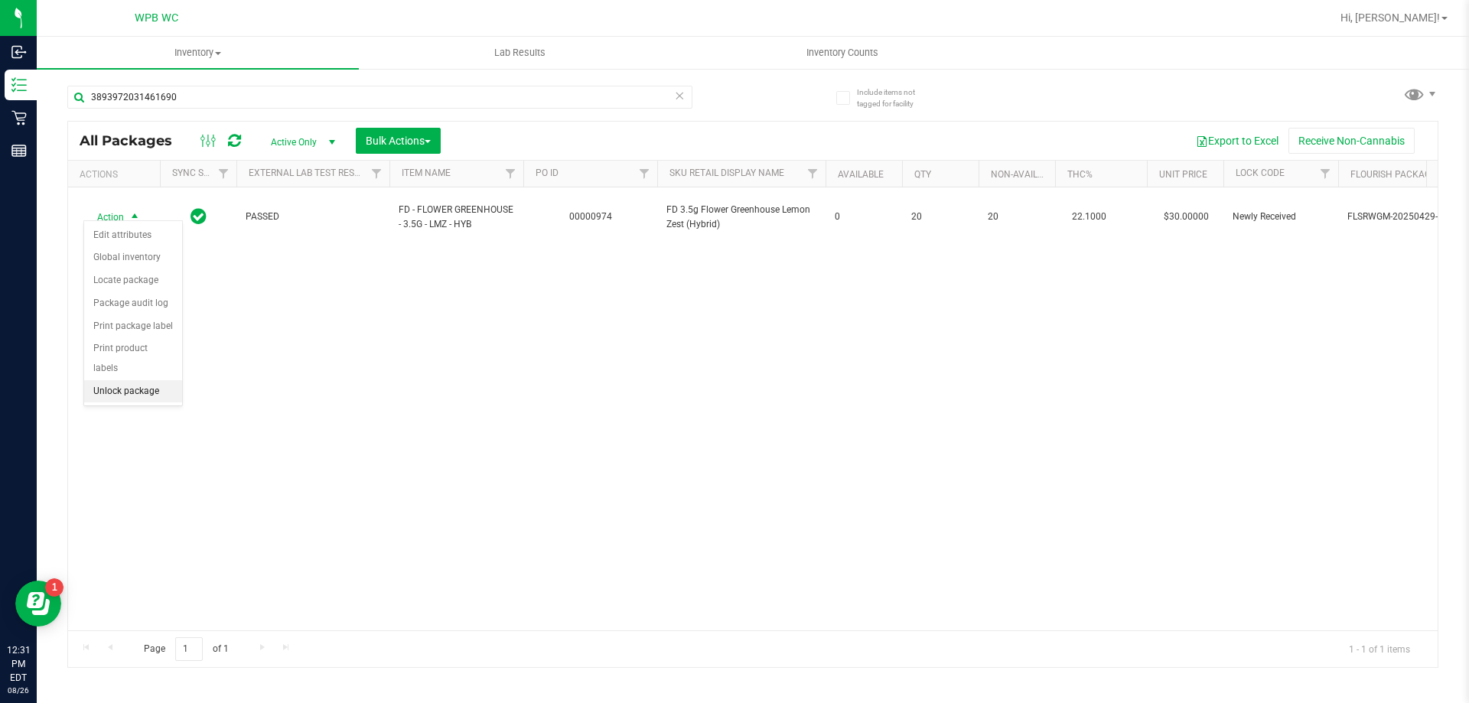
click at [132, 380] on li "Unlock package" at bounding box center [133, 391] width 98 height 23
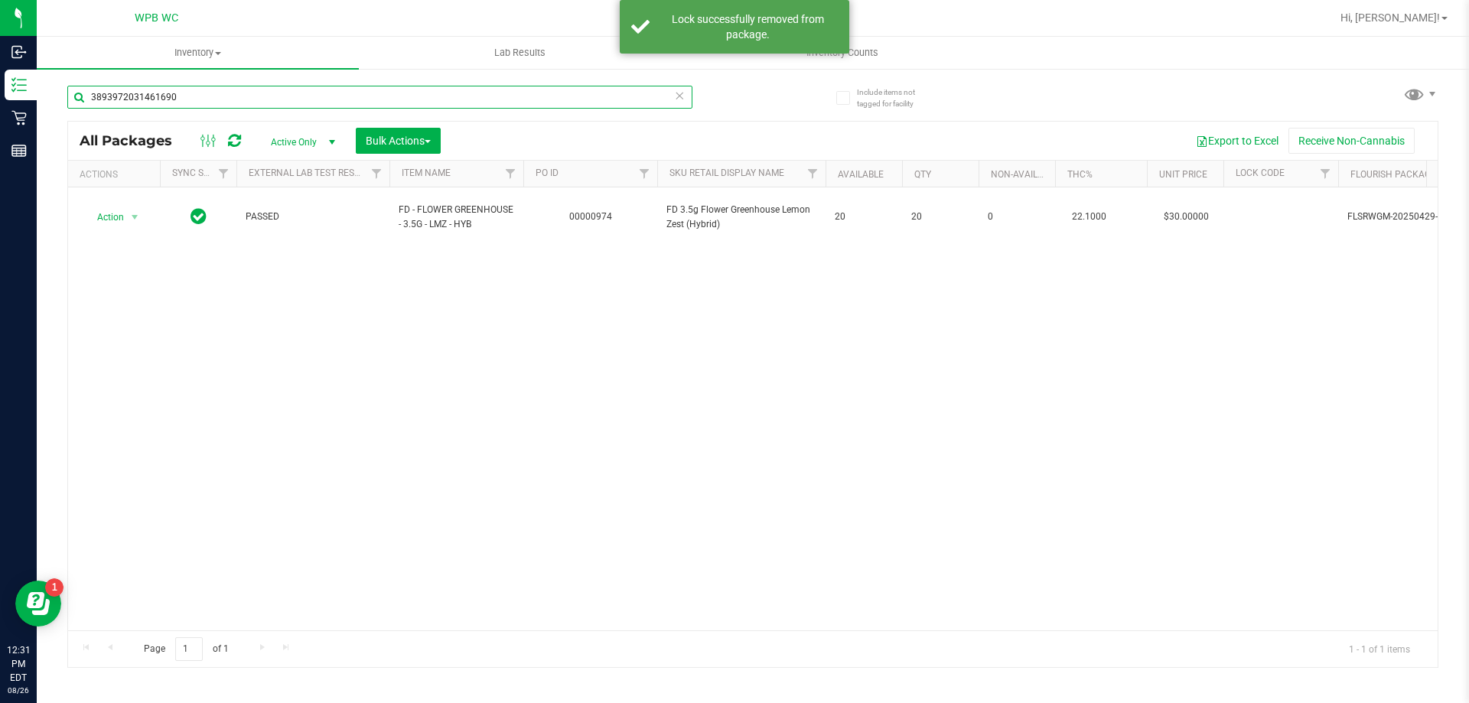
click at [195, 97] on input "3893972031461690" at bounding box center [379, 97] width 625 height 23
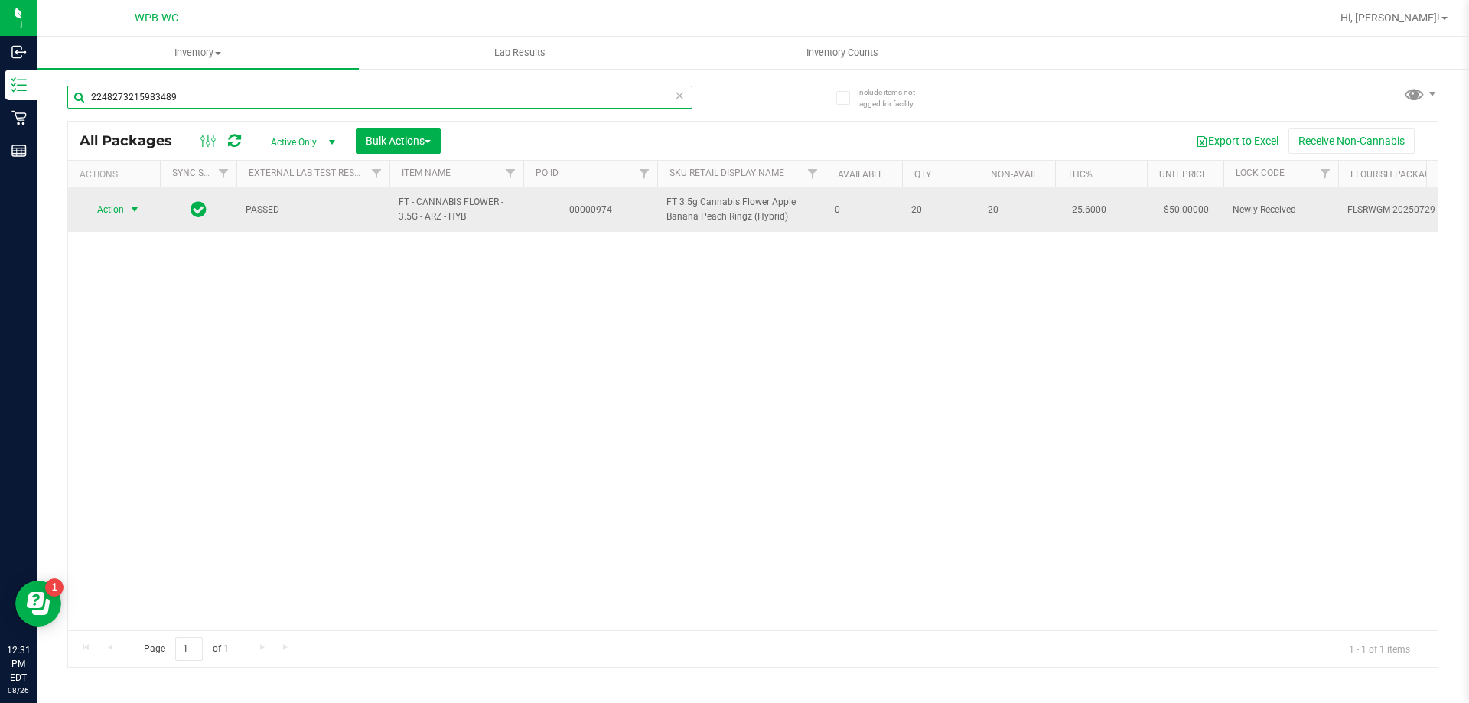
type input "2248273215983489"
click at [112, 207] on span "Action" at bounding box center [103, 209] width 41 height 21
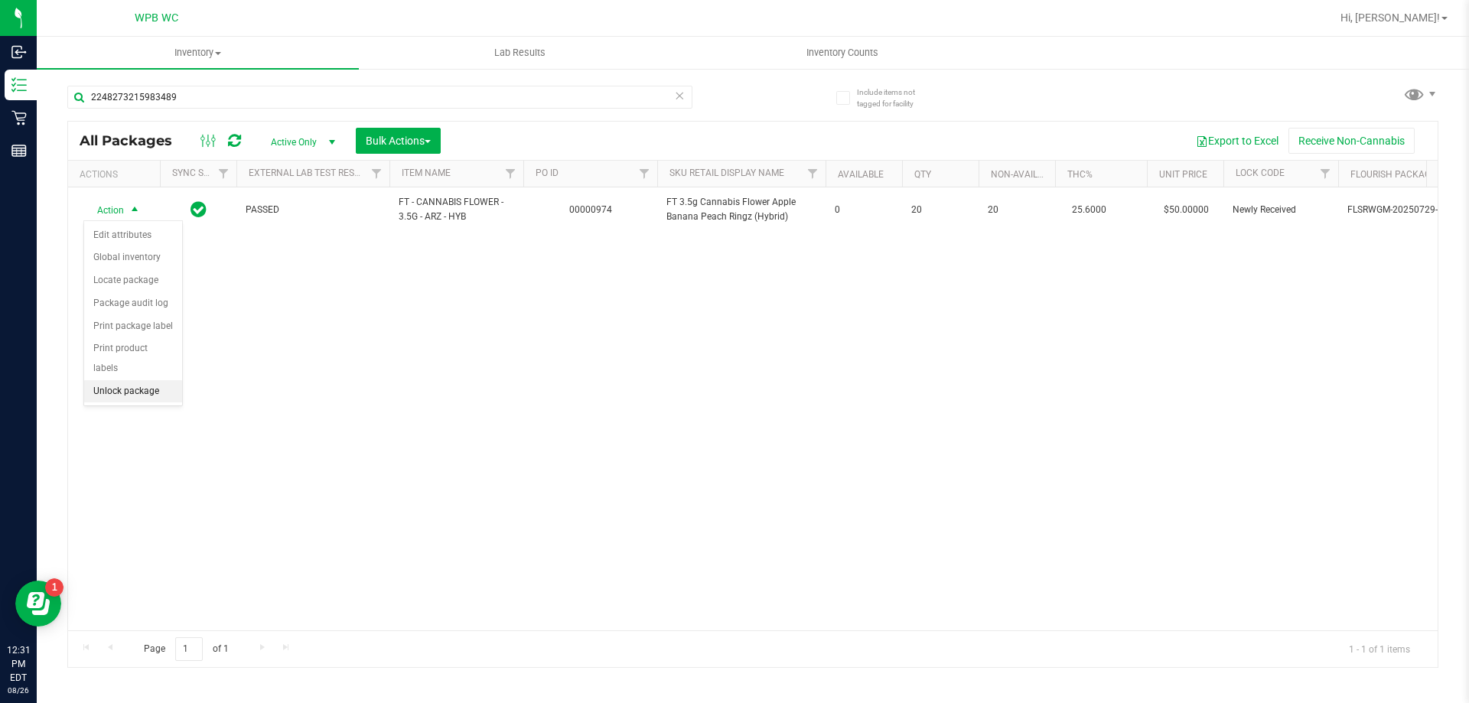
click at [126, 380] on li "Unlock package" at bounding box center [133, 391] width 98 height 23
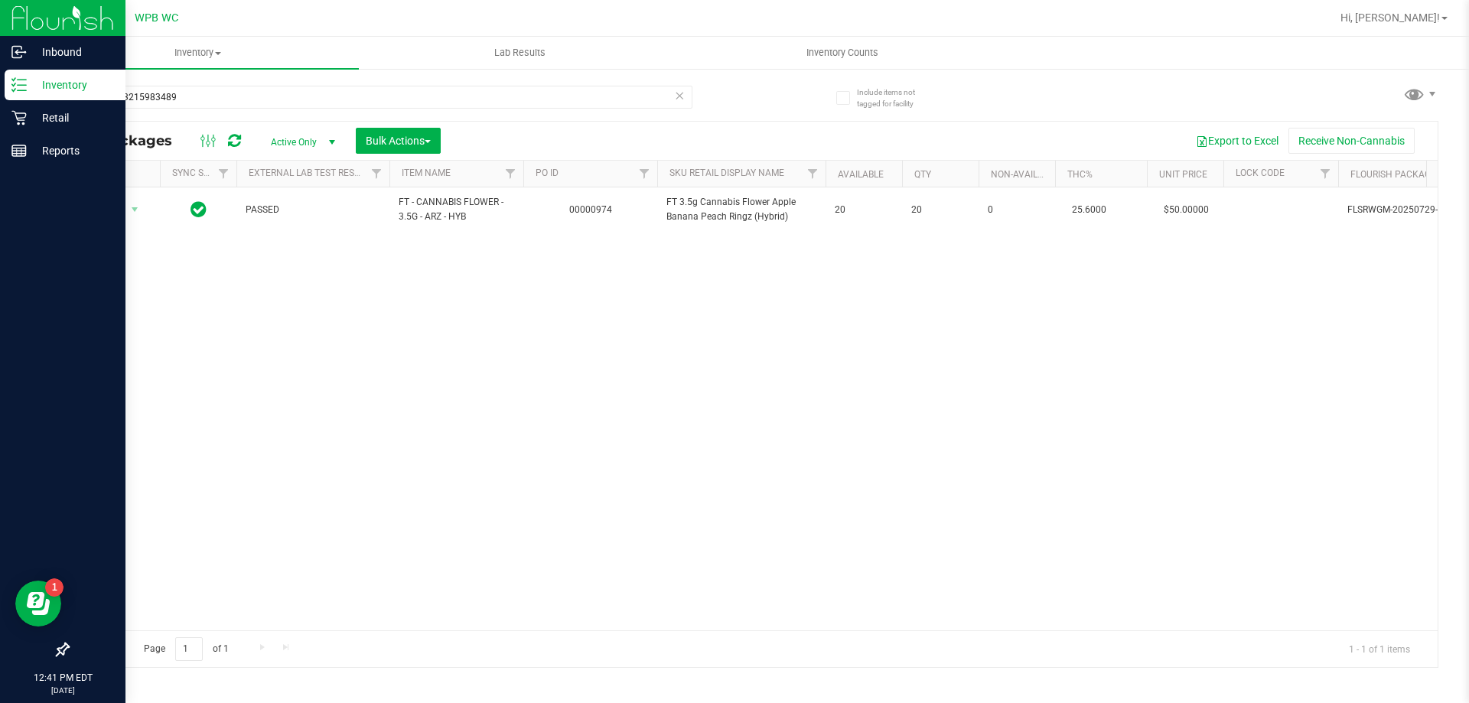
click at [44, 87] on p "Inventory" at bounding box center [73, 85] width 92 height 18
click at [78, 54] on p "Inbound" at bounding box center [73, 52] width 92 height 18
